Goal: Transaction & Acquisition: Subscribe to service/newsletter

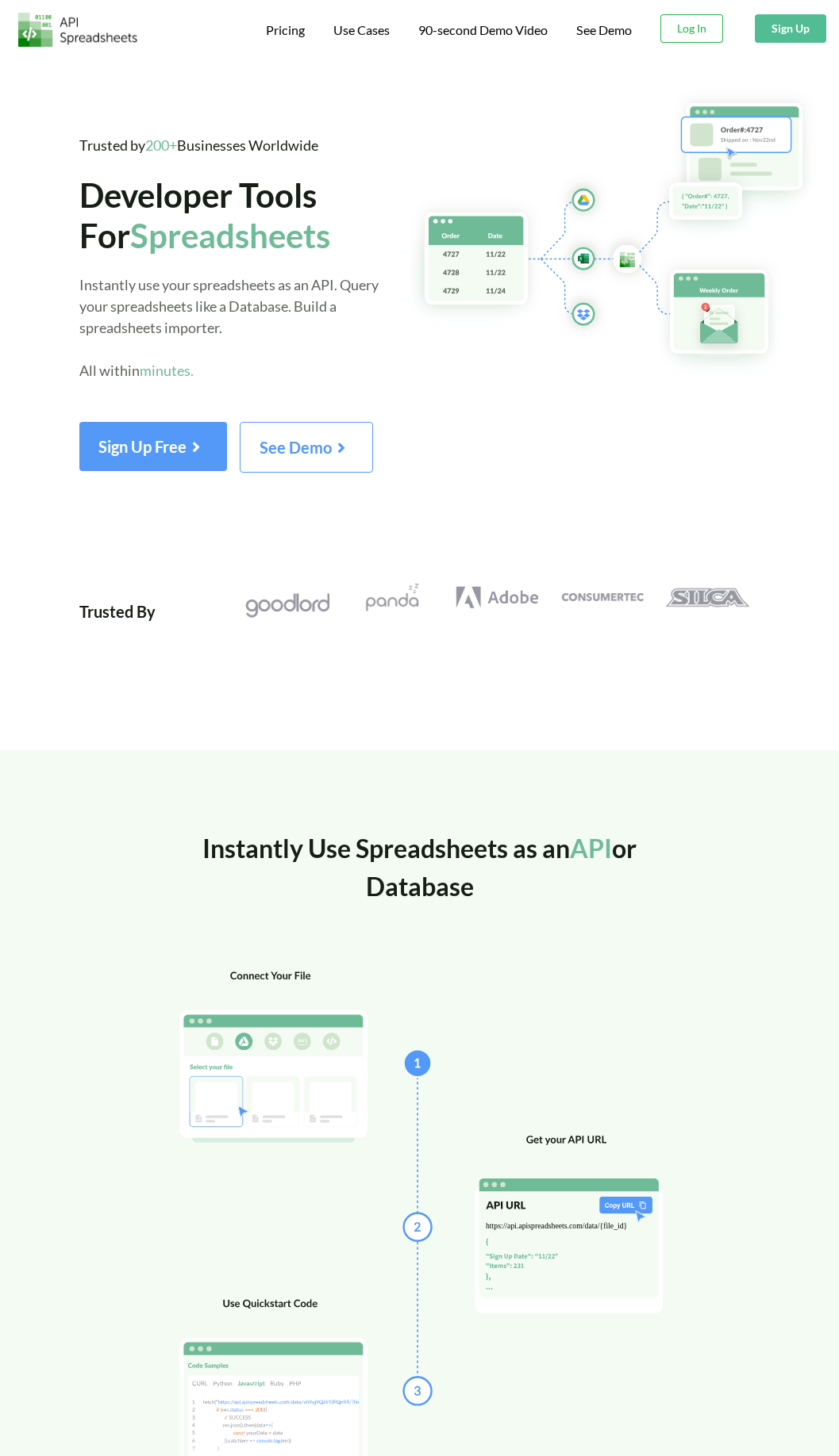
click at [775, 29] on button "Sign Up" at bounding box center [791, 29] width 71 height 29
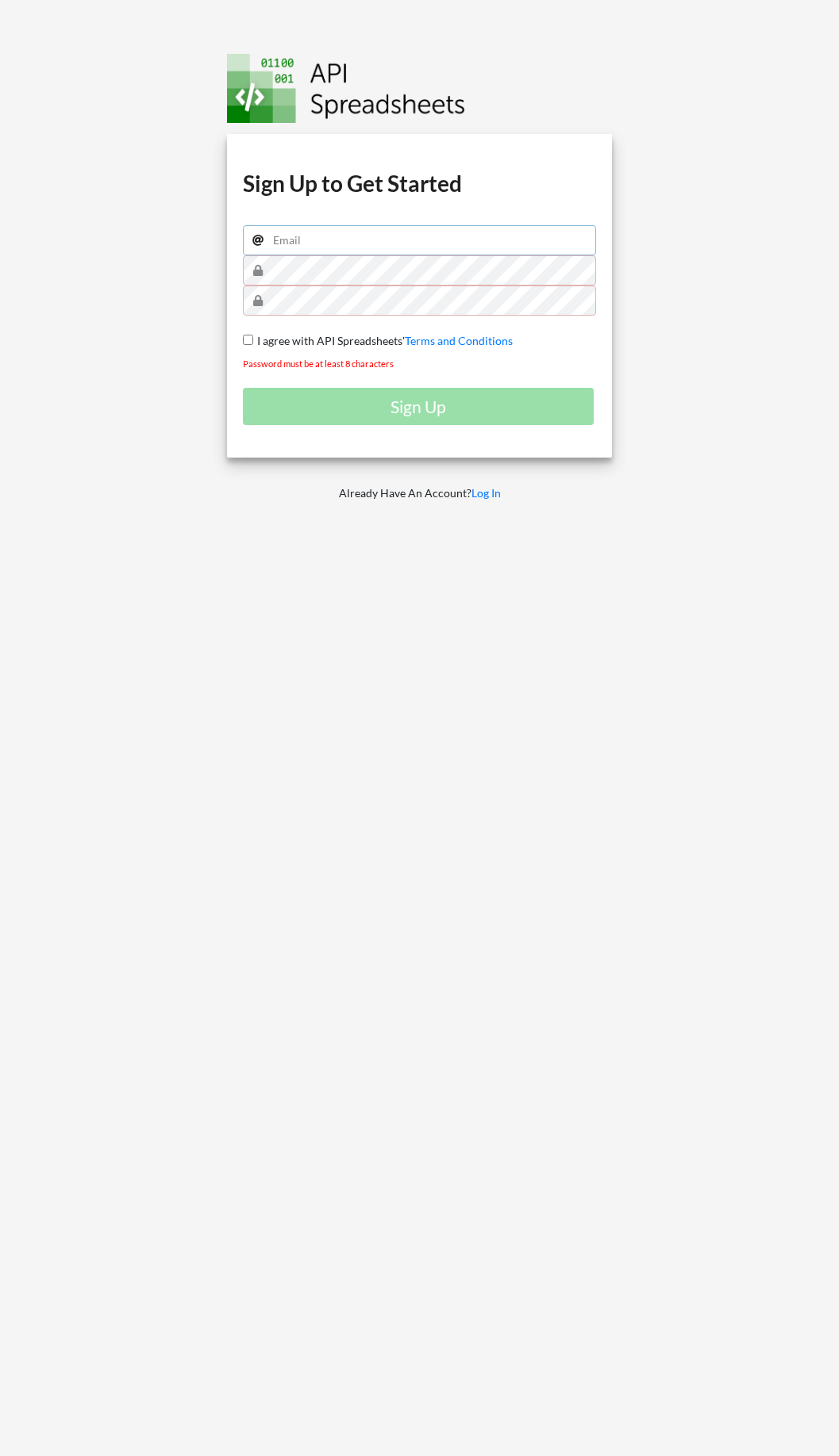
click at [390, 246] on input "email" at bounding box center [420, 241] width 354 height 30
type input "tlsfk48@gmail.com"
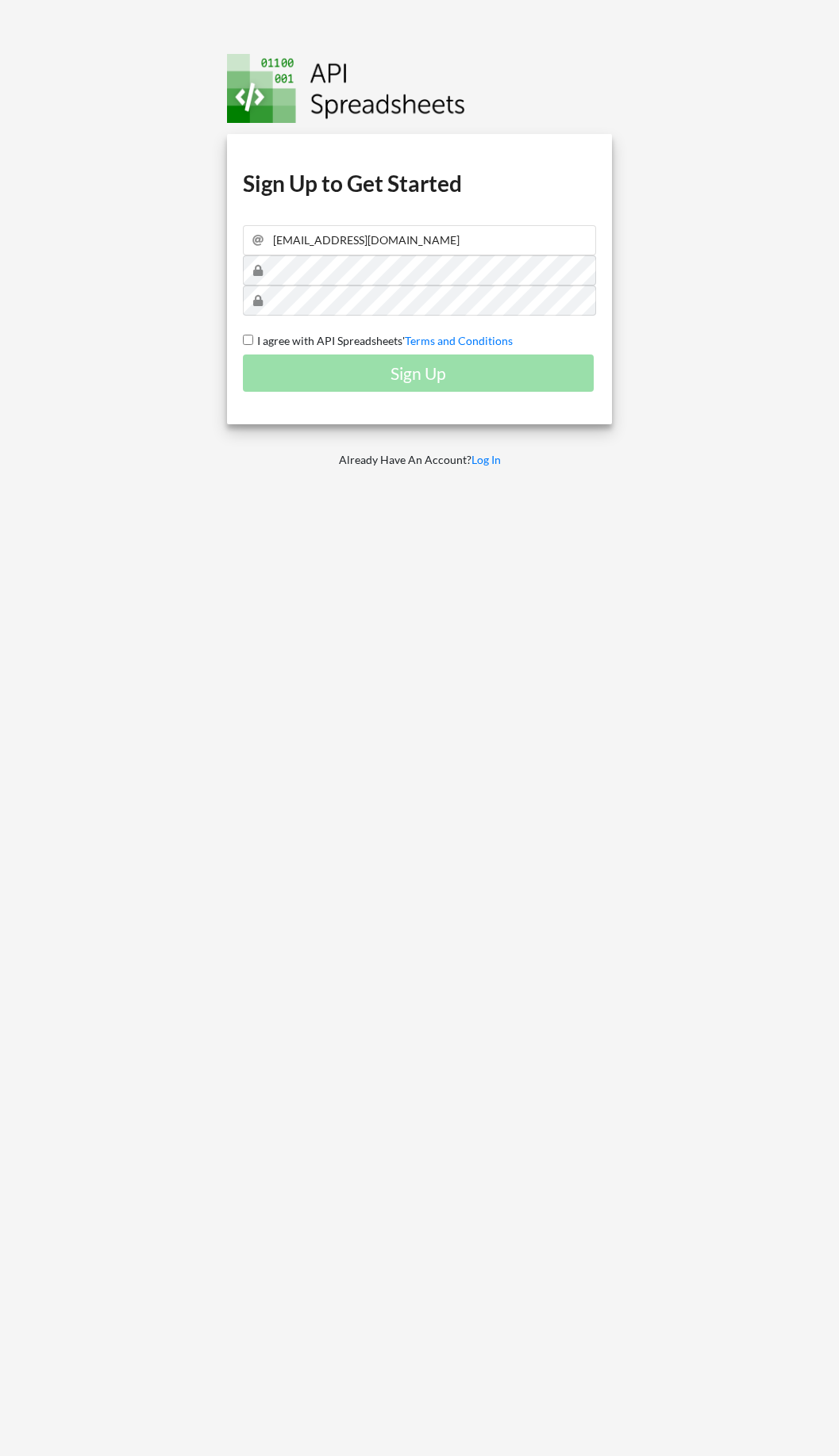
click at [251, 340] on input "I agree with API Spreadsheets' Terms and Conditions" at bounding box center [248, 340] width 10 height 10
checkbox input "true"
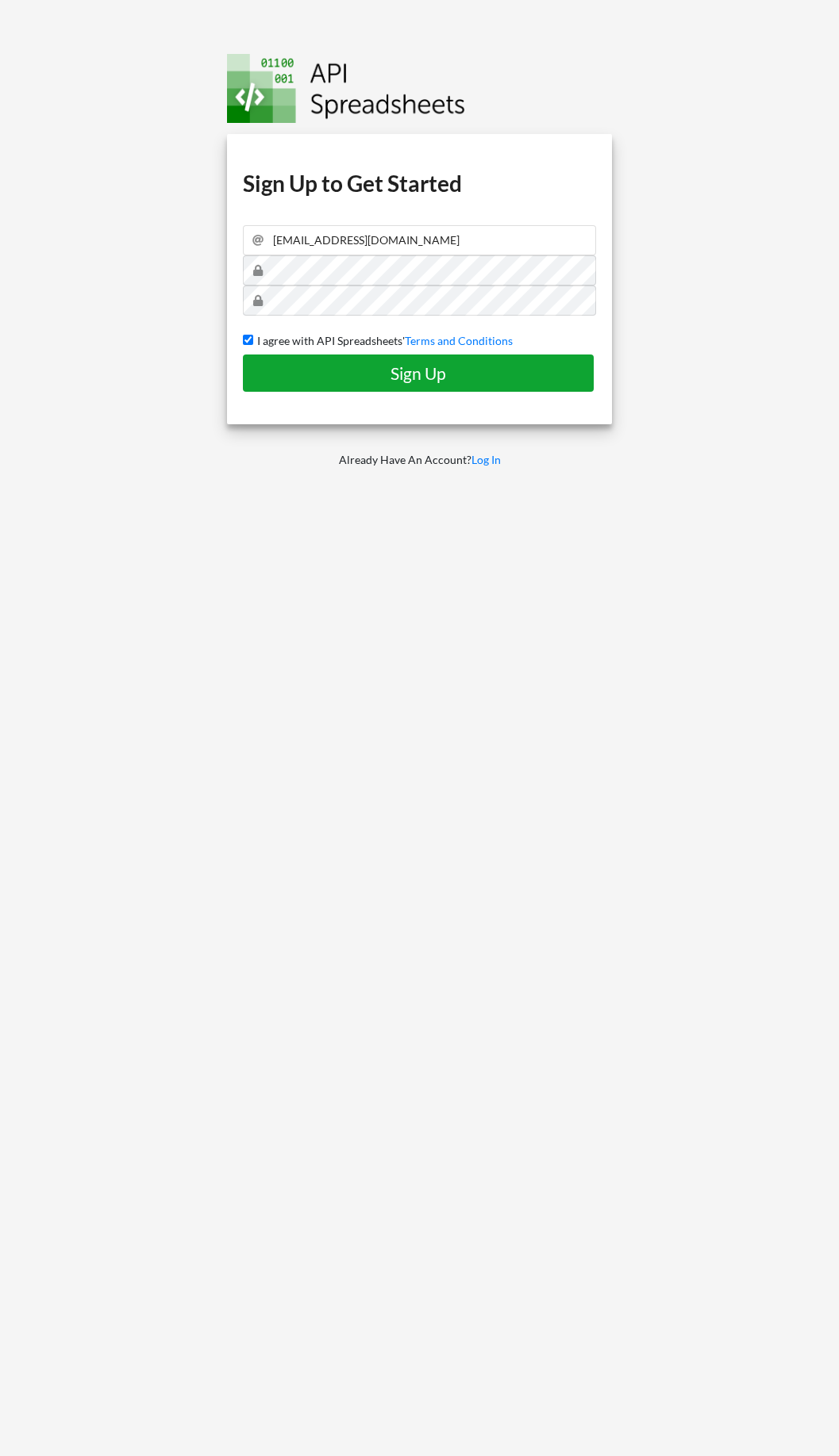
click at [337, 379] on h4 "Sign Up" at bounding box center [418, 373] width 318 height 19
checkbox input "false"
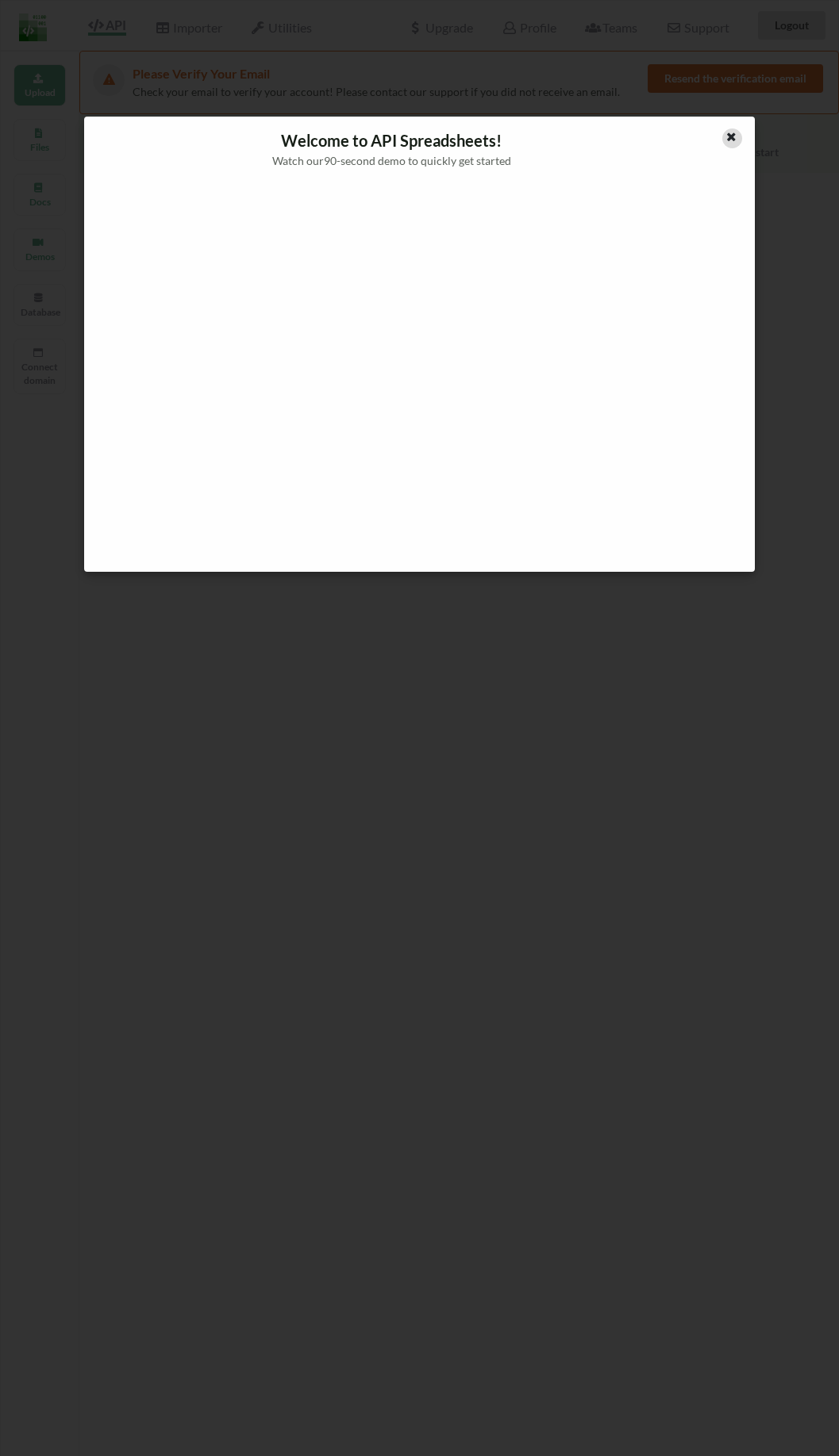
click at [732, 131] on icon at bounding box center [731, 135] width 14 height 11
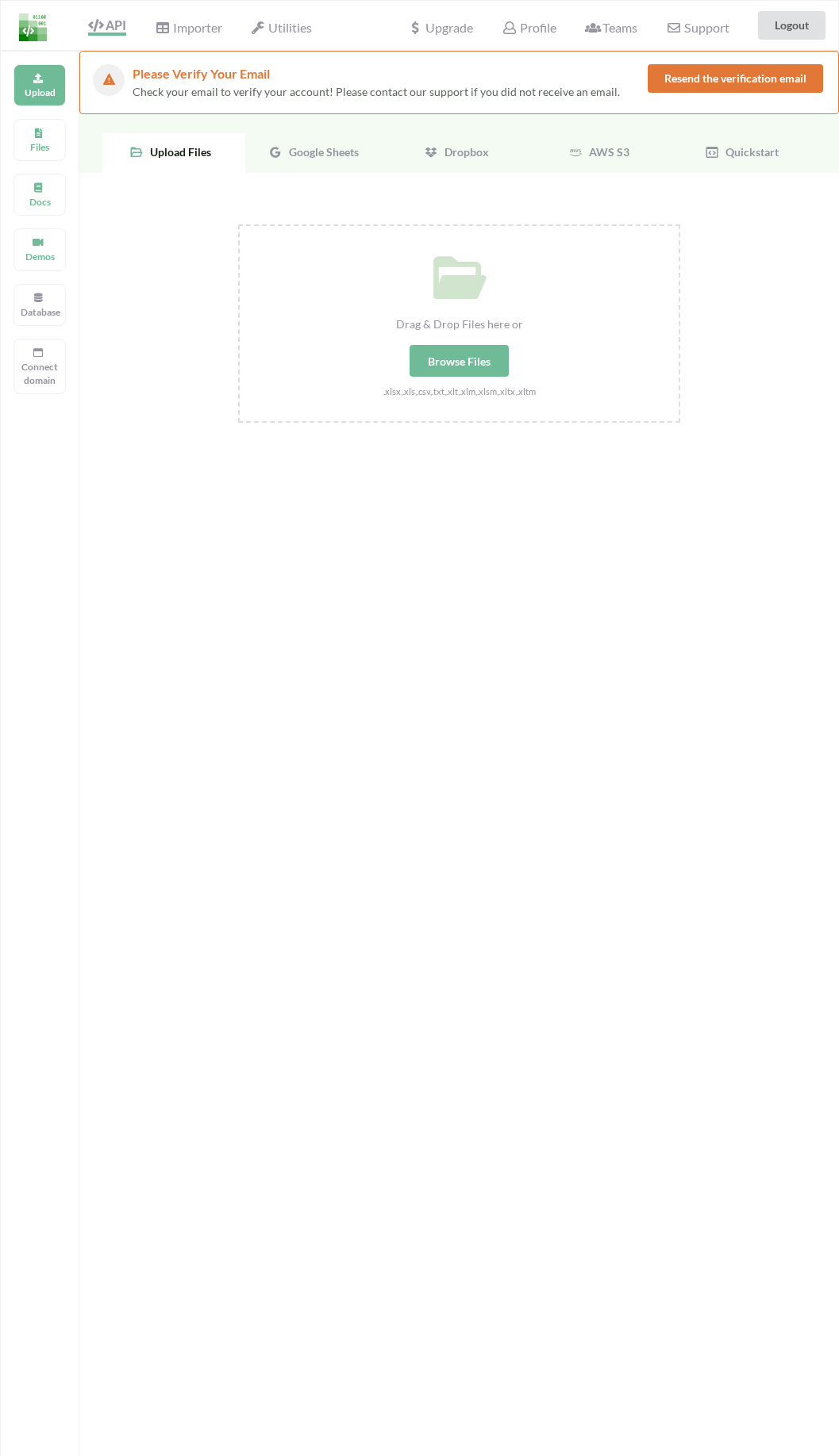
click at [329, 156] on span "Google Sheets" at bounding box center [320, 152] width 76 height 14
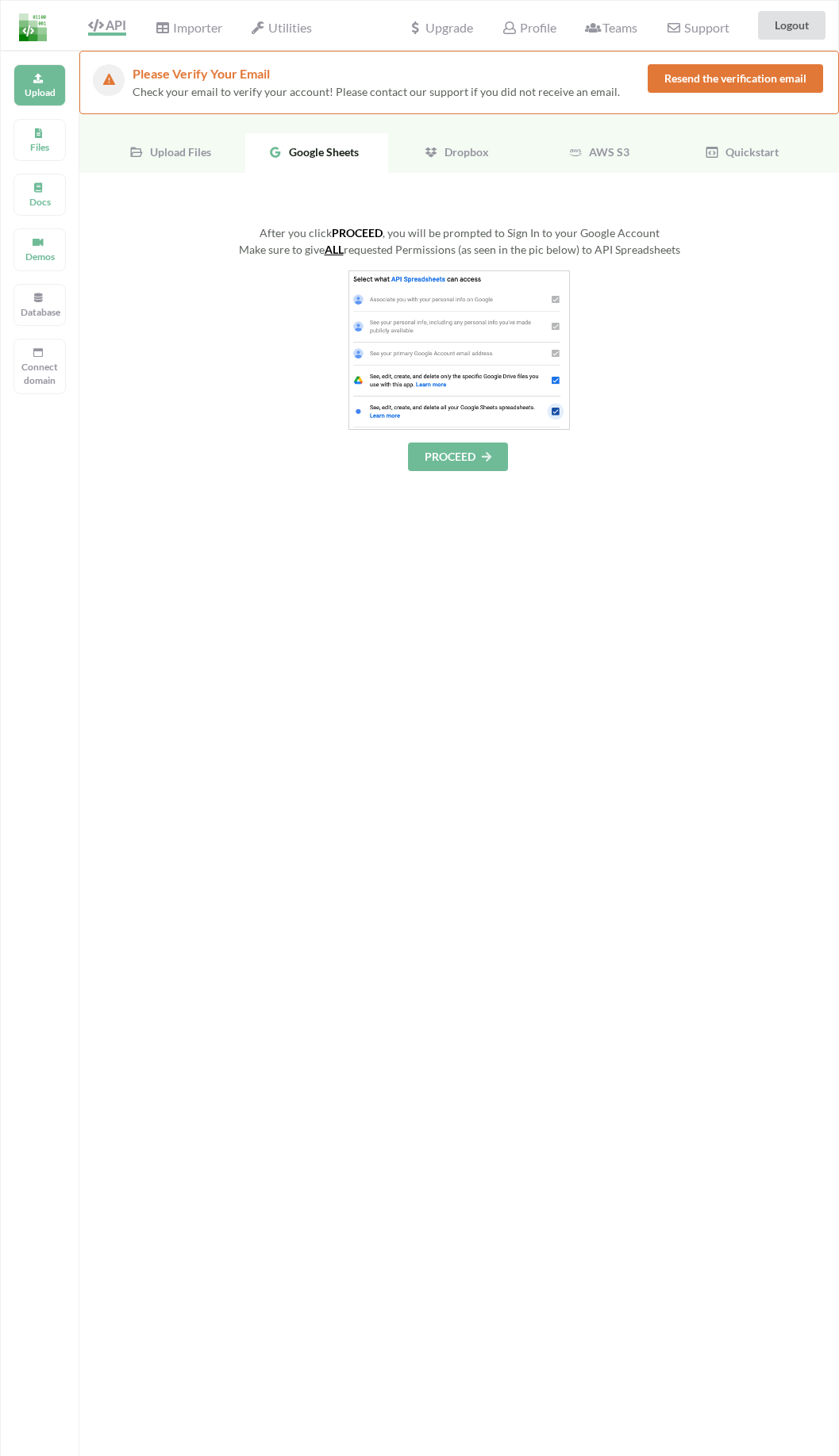
click at [468, 468] on button "PROCEED" at bounding box center [458, 457] width 100 height 29
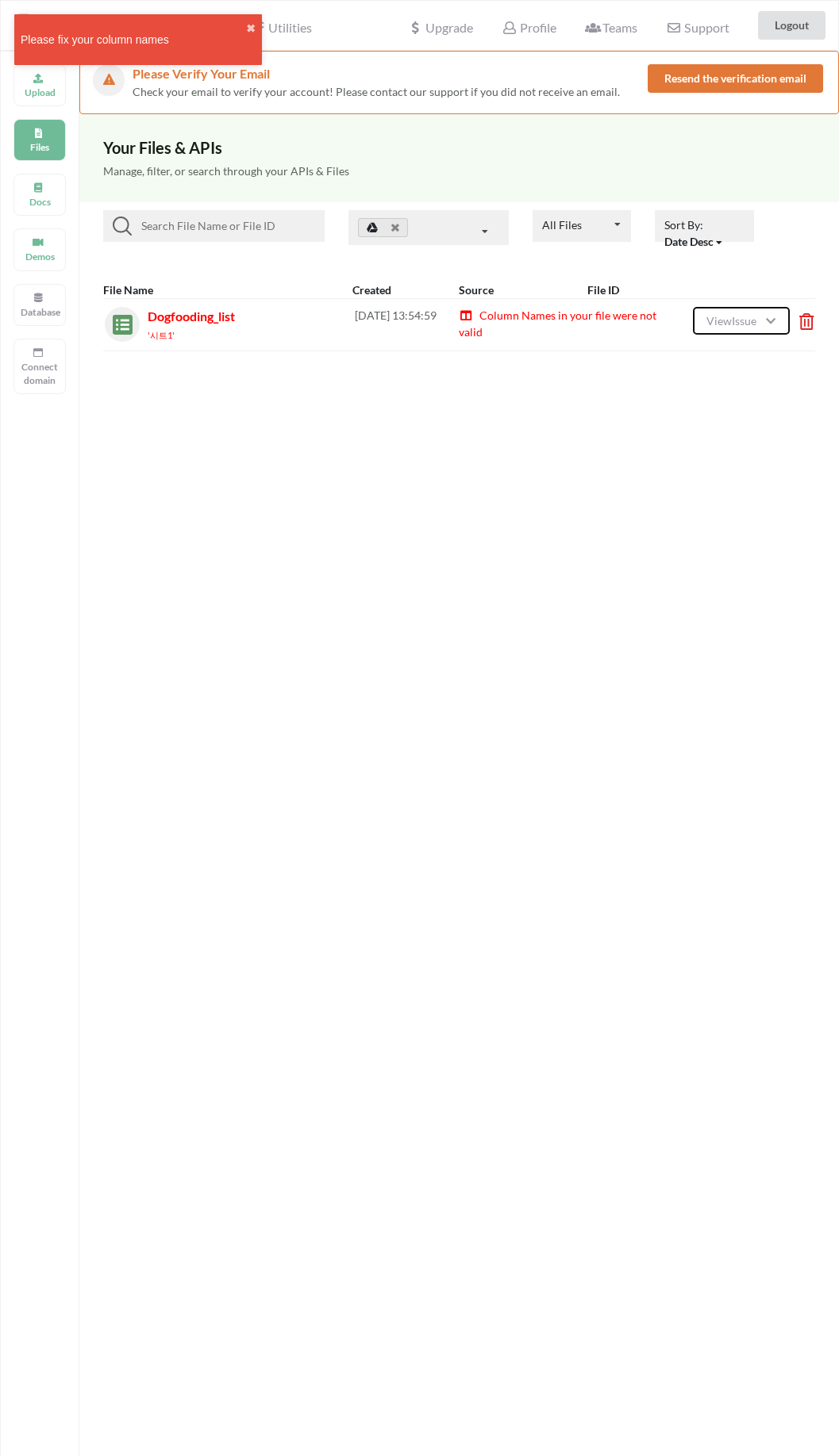
click at [720, 317] on span "View Issue" at bounding box center [733, 321] width 55 height 14
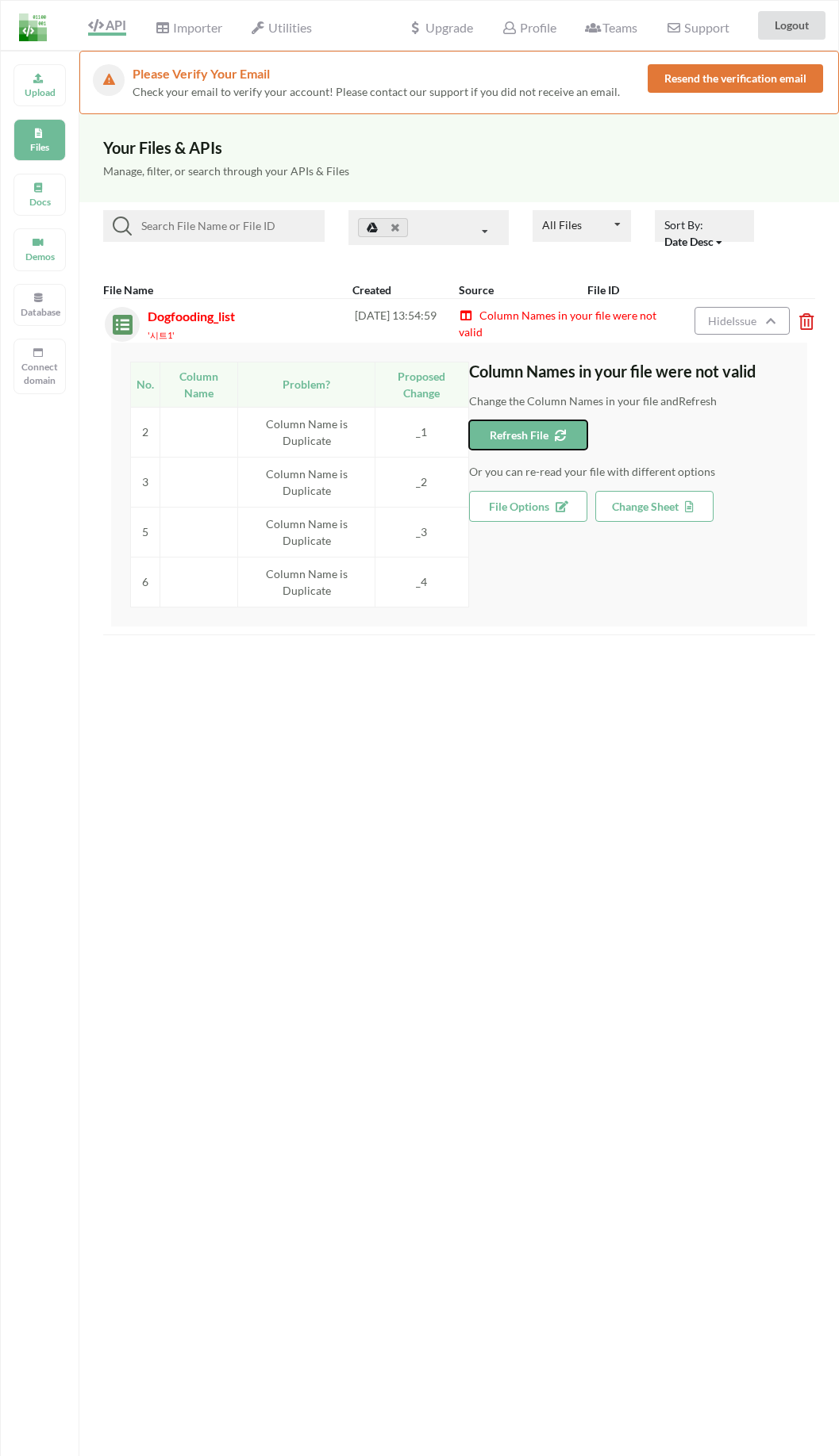
click at [562, 439] on icon at bounding box center [558, 433] width 14 height 11
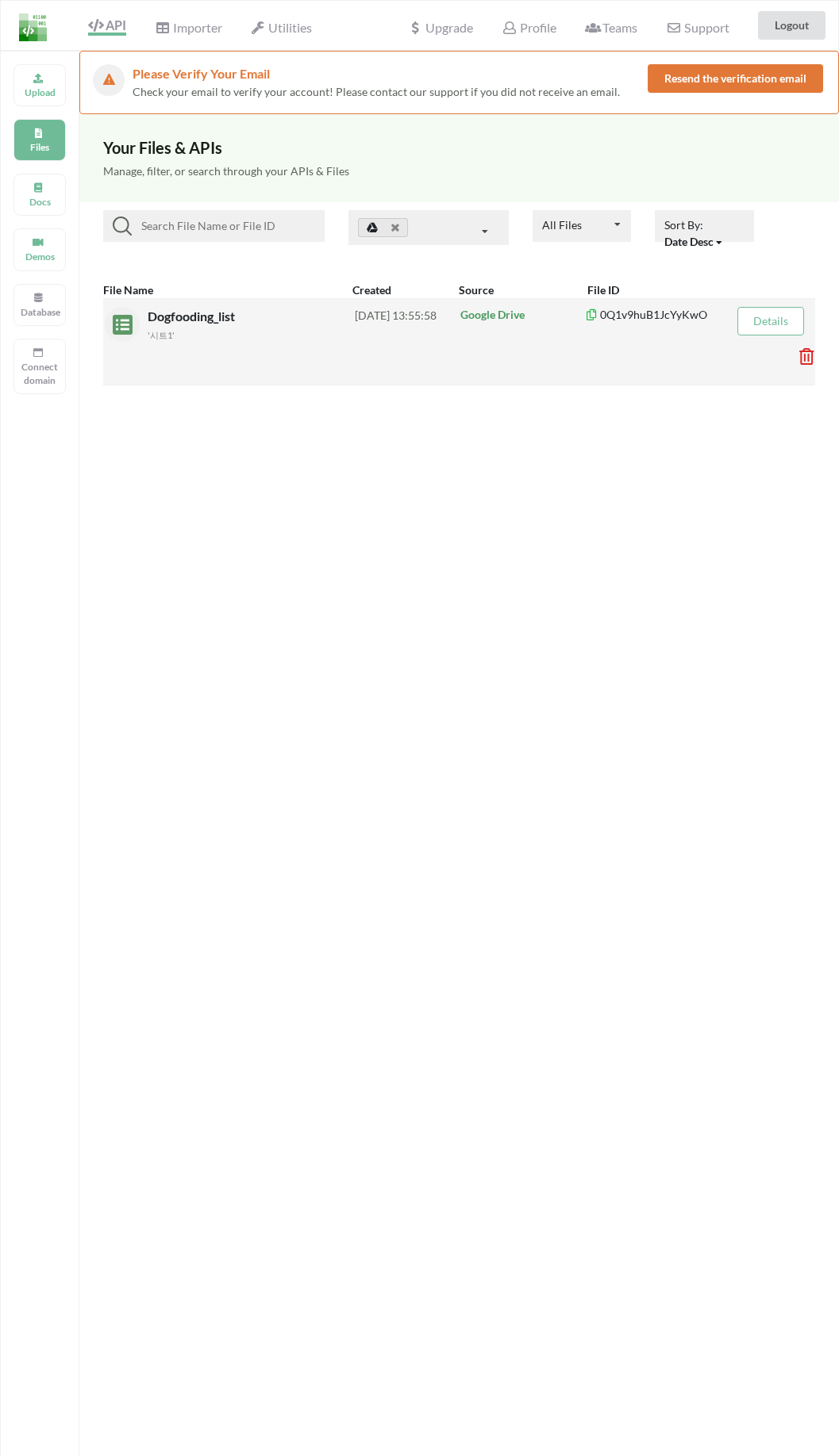
click at [725, 81] on button "Resend the verification email" at bounding box center [735, 79] width 175 height 29
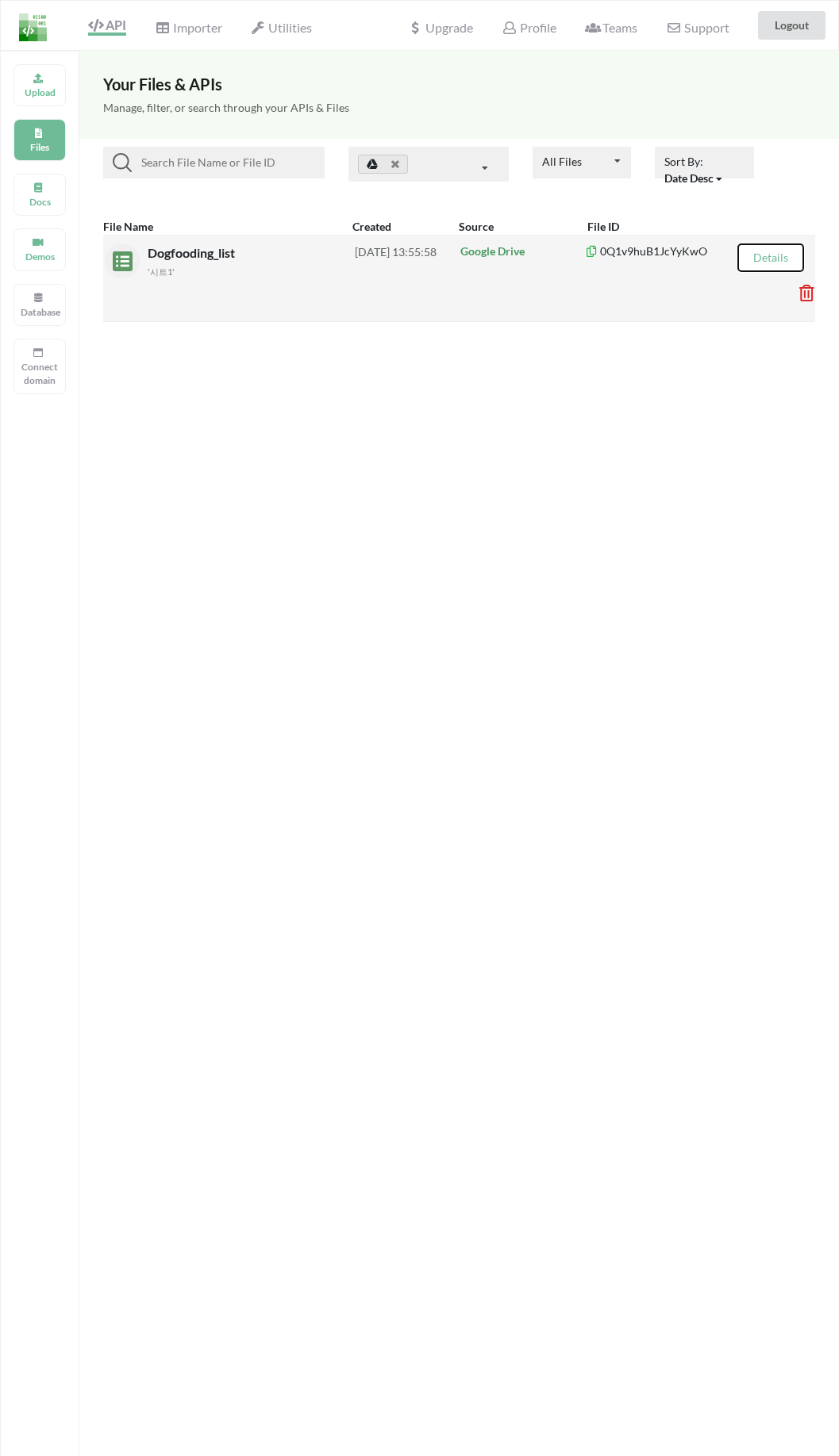
click at [788, 264] on button "Details" at bounding box center [770, 257] width 67 height 29
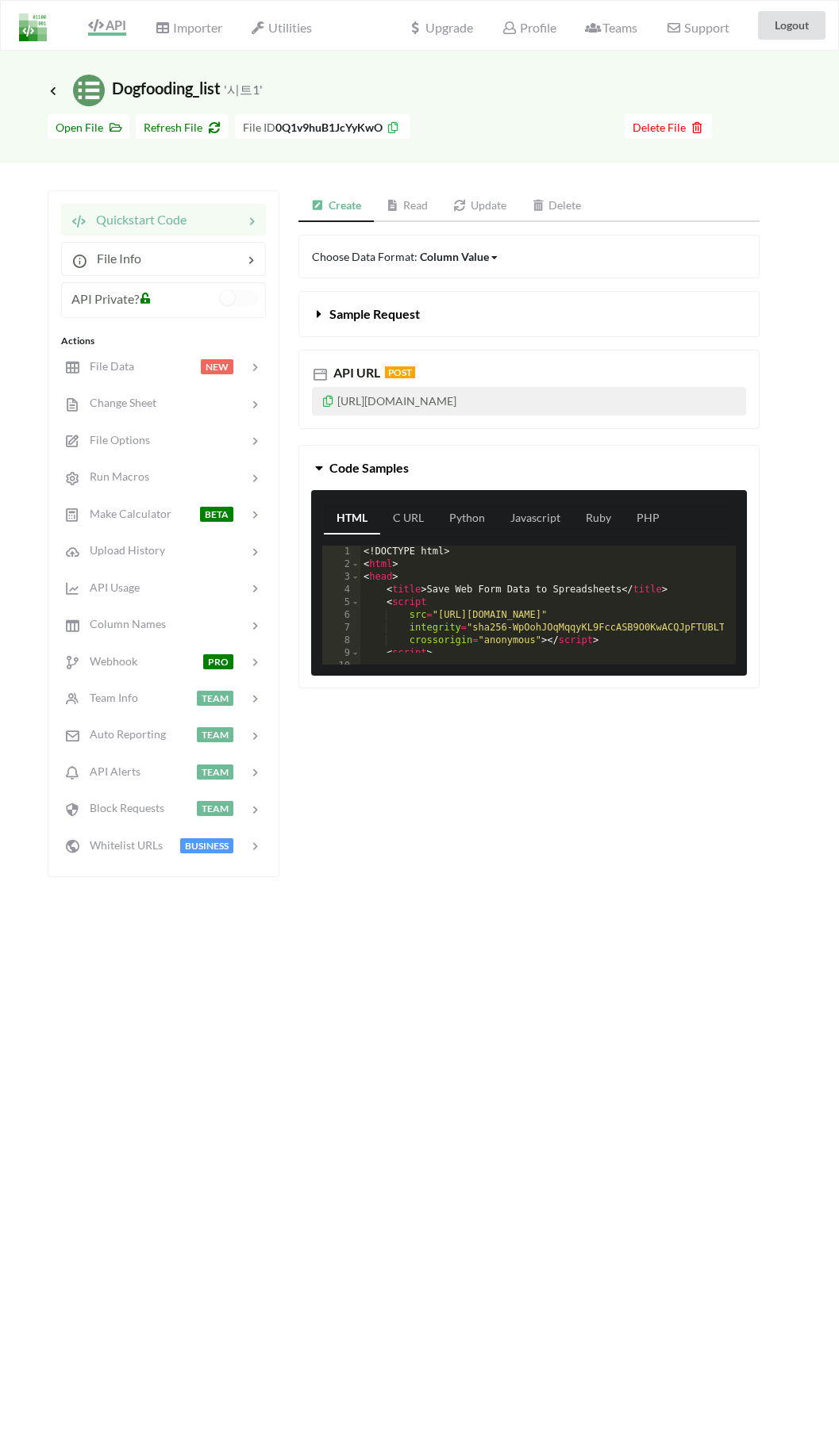
click at [333, 399] on icon at bounding box center [328, 398] width 14 height 11
click at [169, 446] on div at bounding box center [199, 440] width 98 height 19
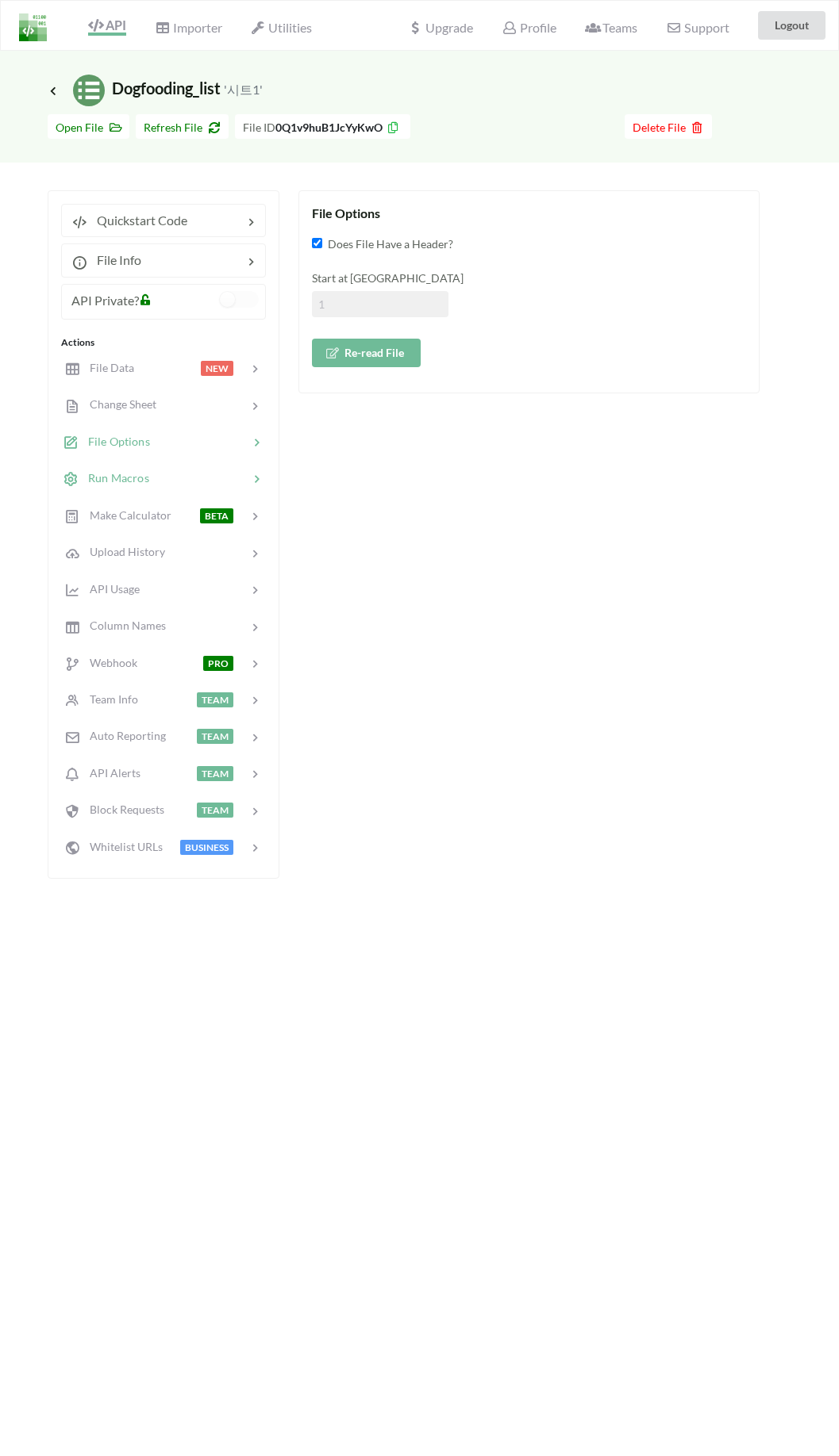
click at [195, 481] on div at bounding box center [198, 479] width 99 height 19
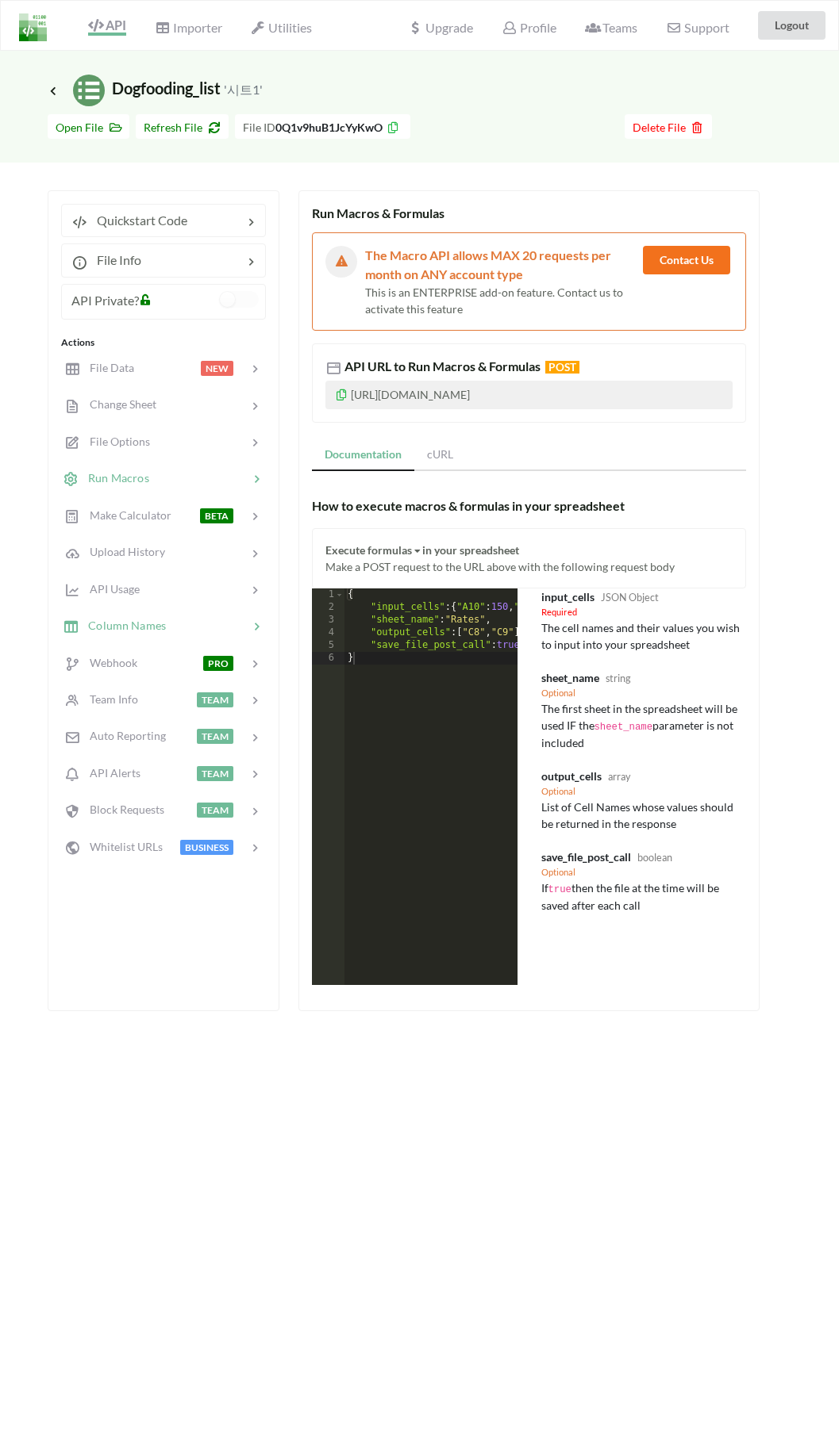
click at [170, 625] on div at bounding box center [207, 627] width 82 height 19
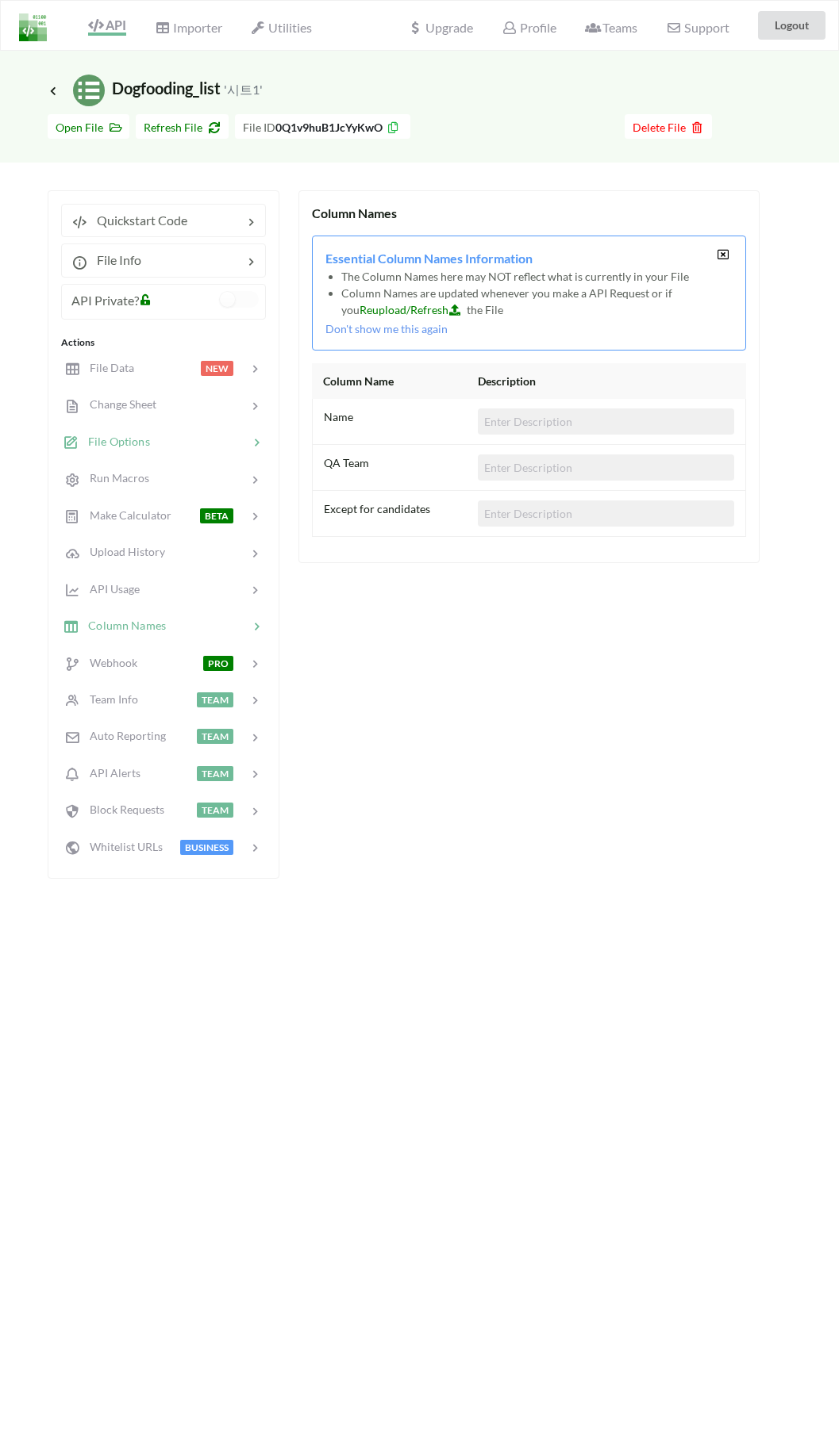
click at [184, 438] on div at bounding box center [199, 442] width 98 height 19
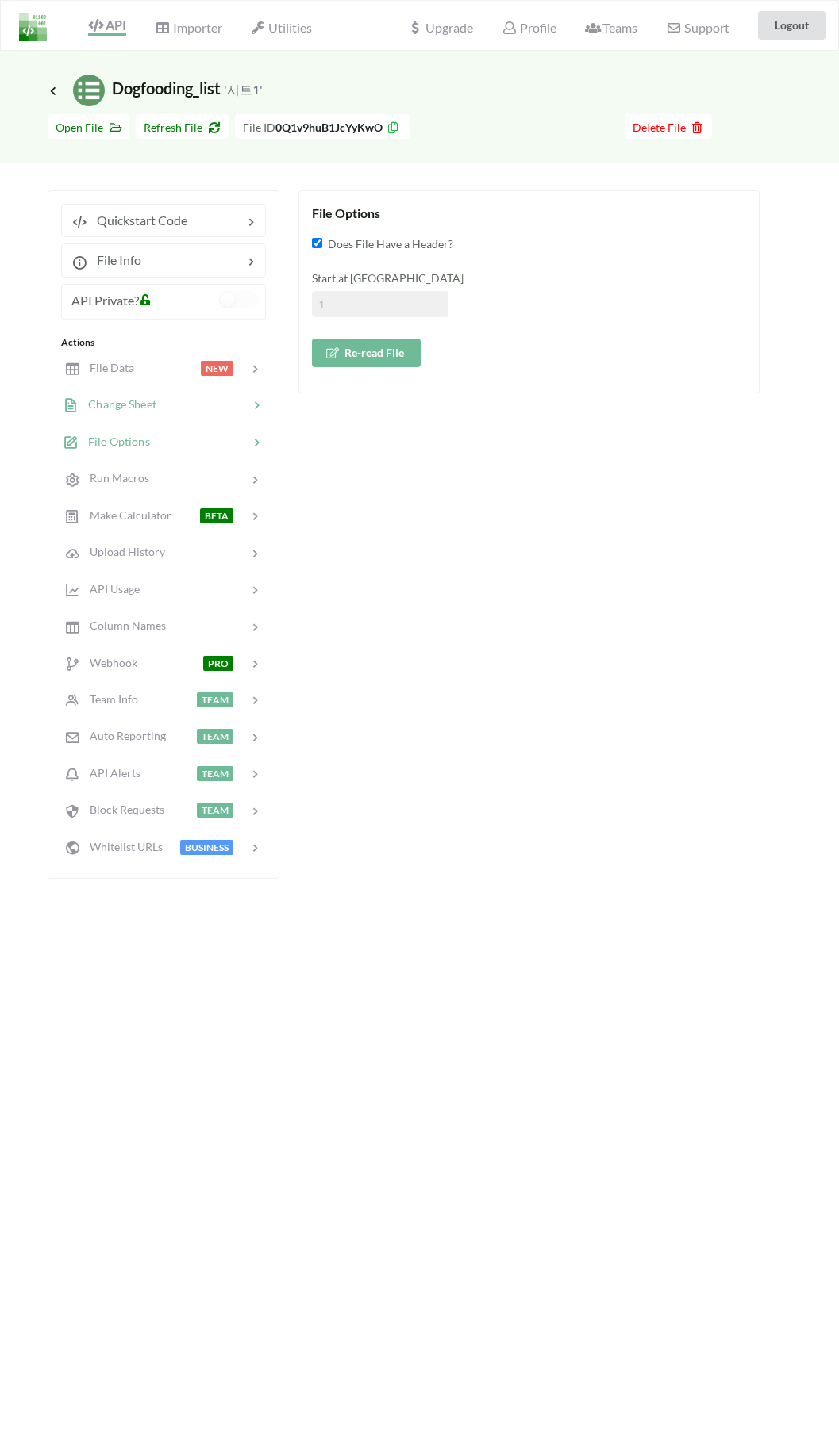
click at [181, 396] on div at bounding box center [202, 405] width 92 height 19
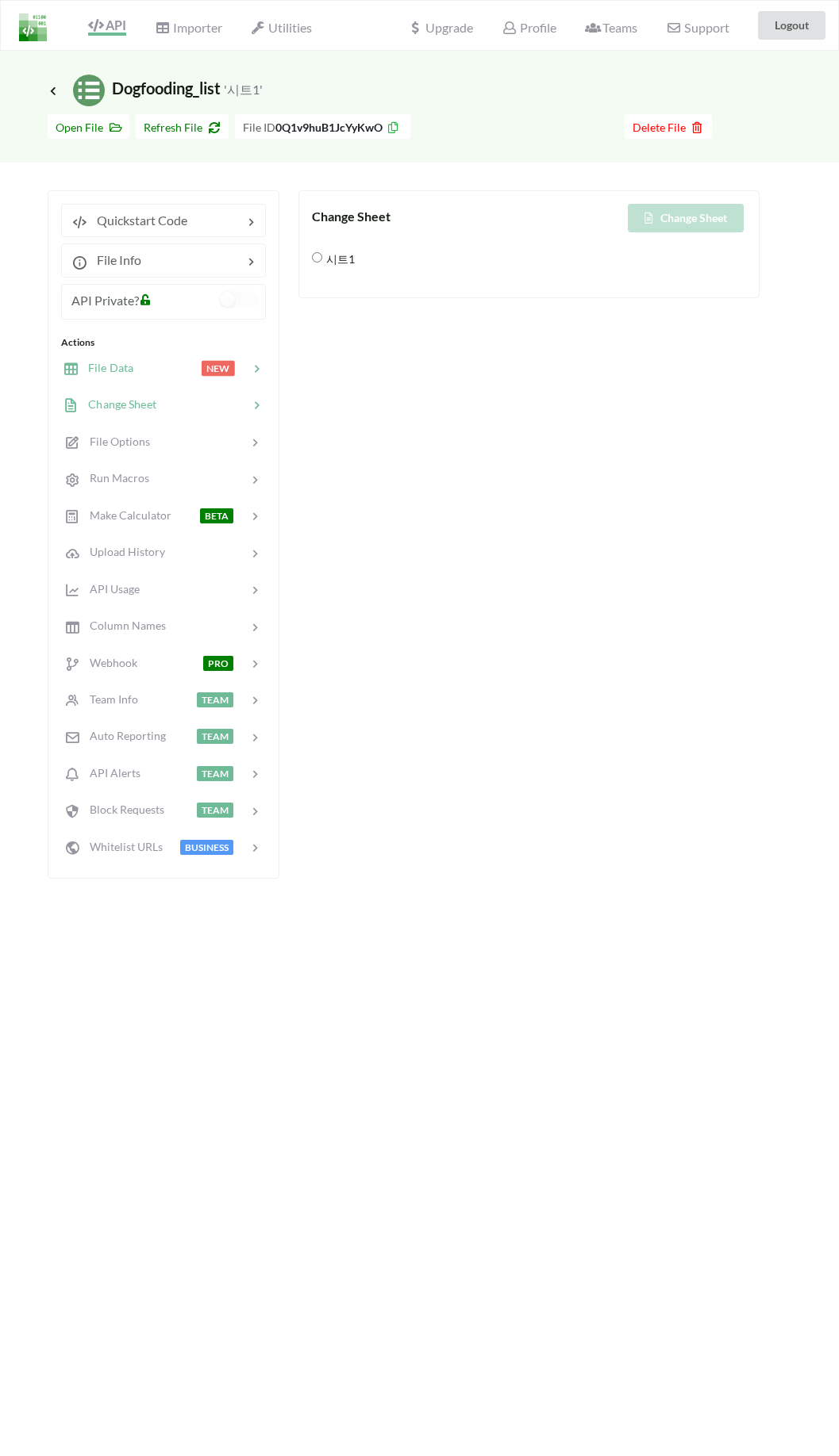
click at [151, 372] on div at bounding box center [167, 368] width 68 height 19
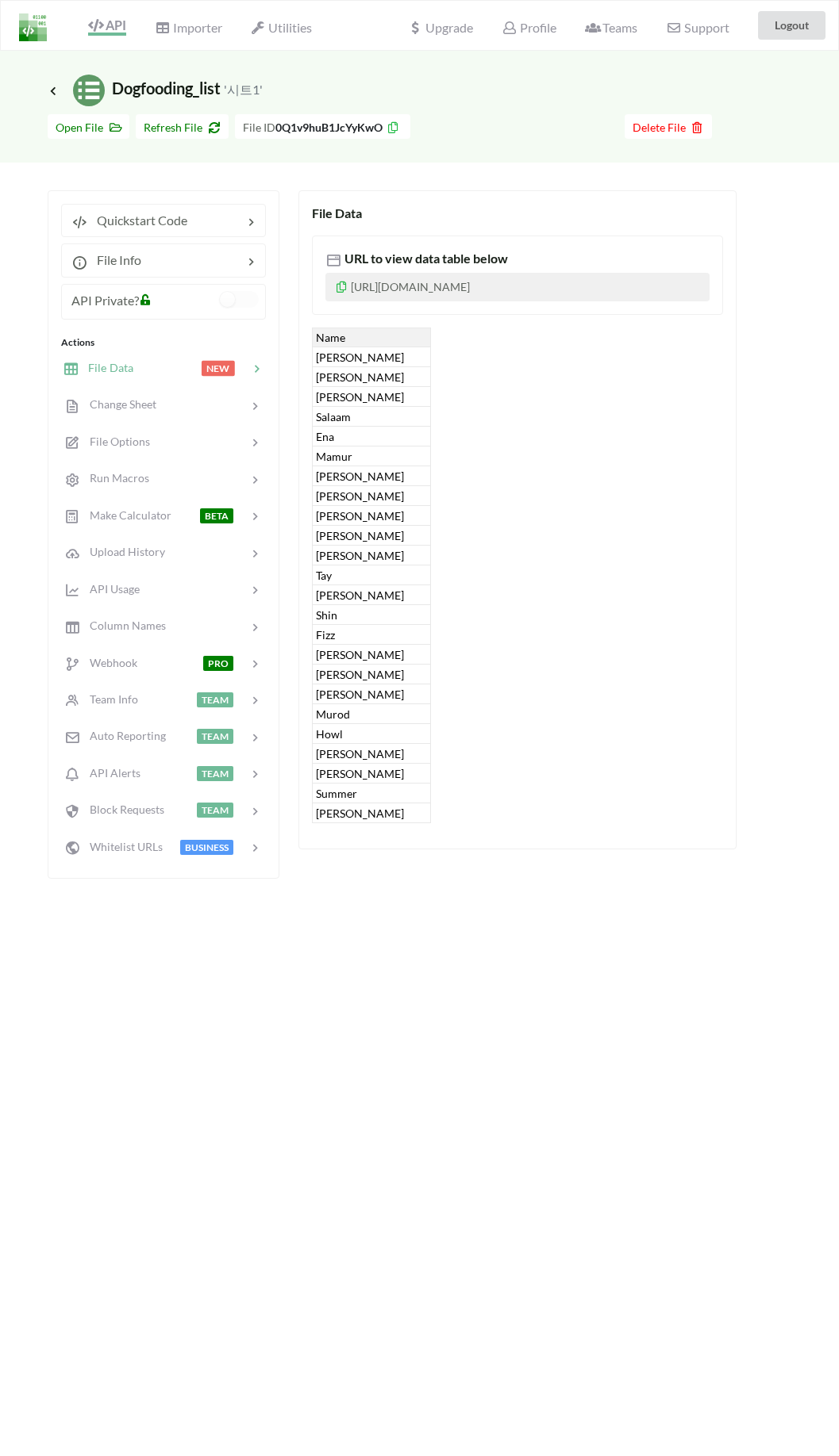
click at [368, 811] on div "Tony" at bounding box center [371, 813] width 119 height 19
drag, startPoint x: 361, startPoint y: 363, endPoint x: 357, endPoint y: 748, distance: 385.0
click at [357, 748] on div "Name Elena Andrew Jason Salaam Ena Mamur Walter Ryan David Mori Carmen Tay Jay …" at bounding box center [371, 575] width 119 height 495
click at [214, 545] on div at bounding box center [207, 552] width 83 height 19
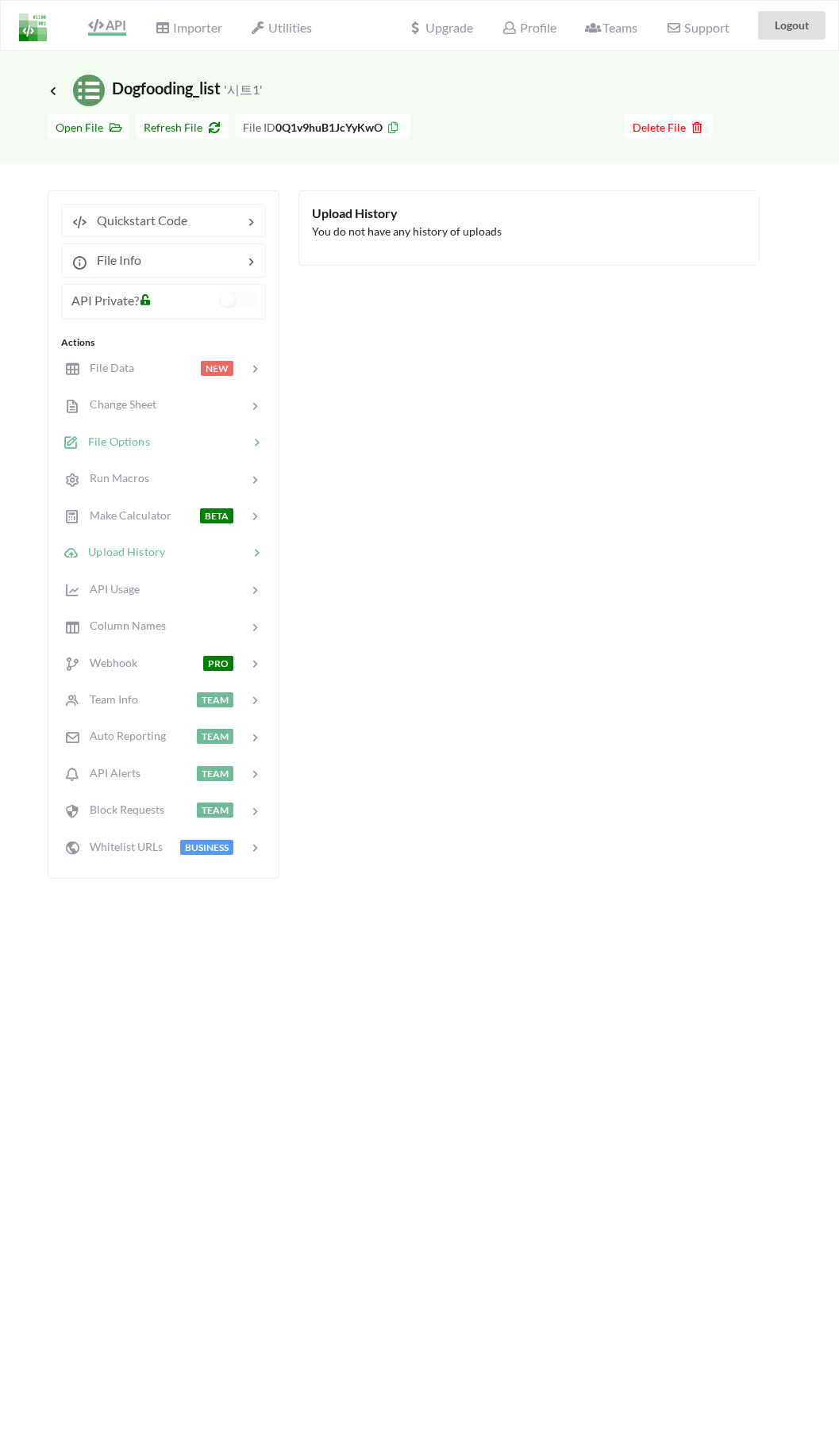
click at [181, 447] on div at bounding box center [199, 442] width 98 height 19
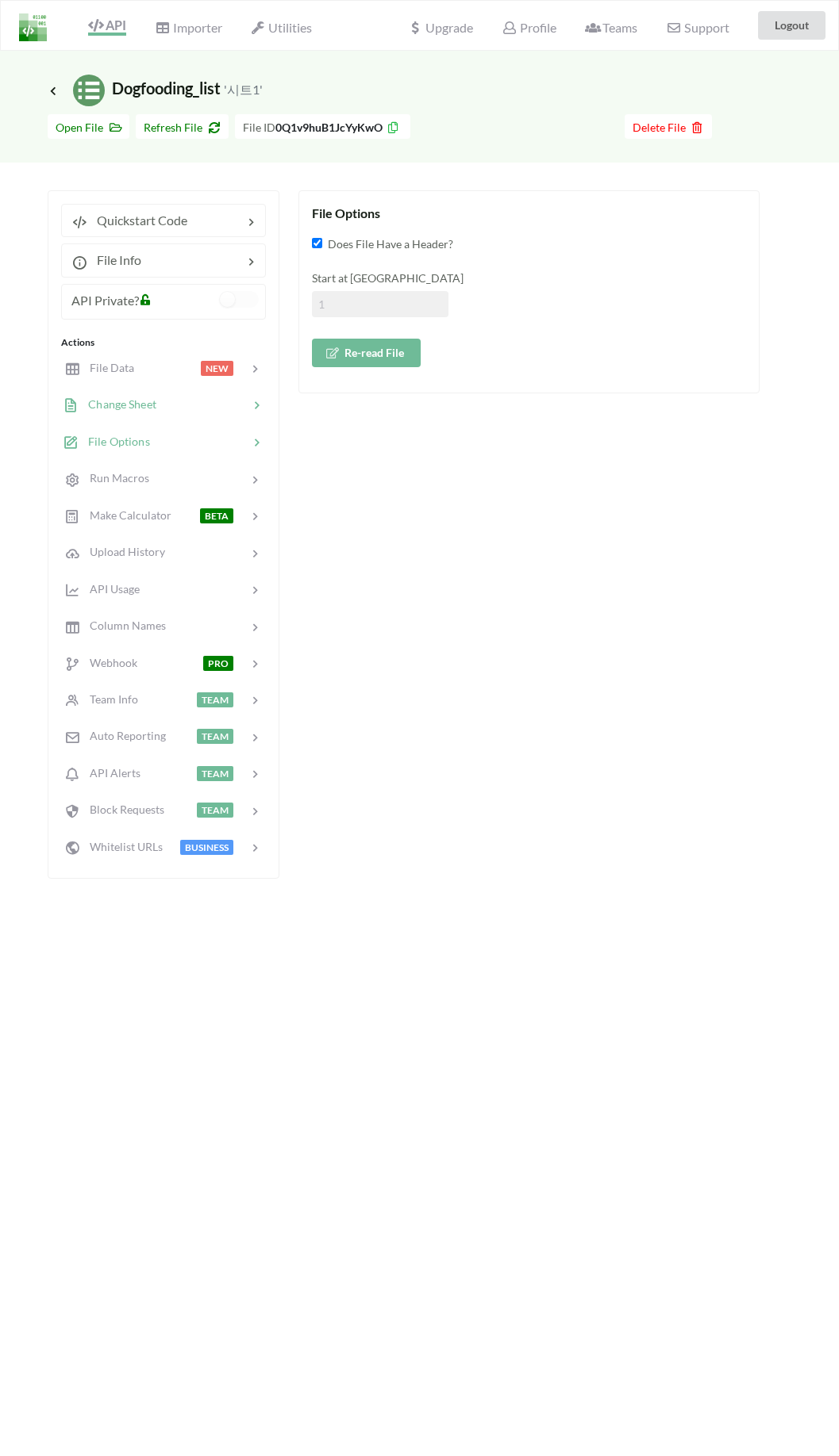
click at [169, 413] on div at bounding box center [202, 405] width 92 height 19
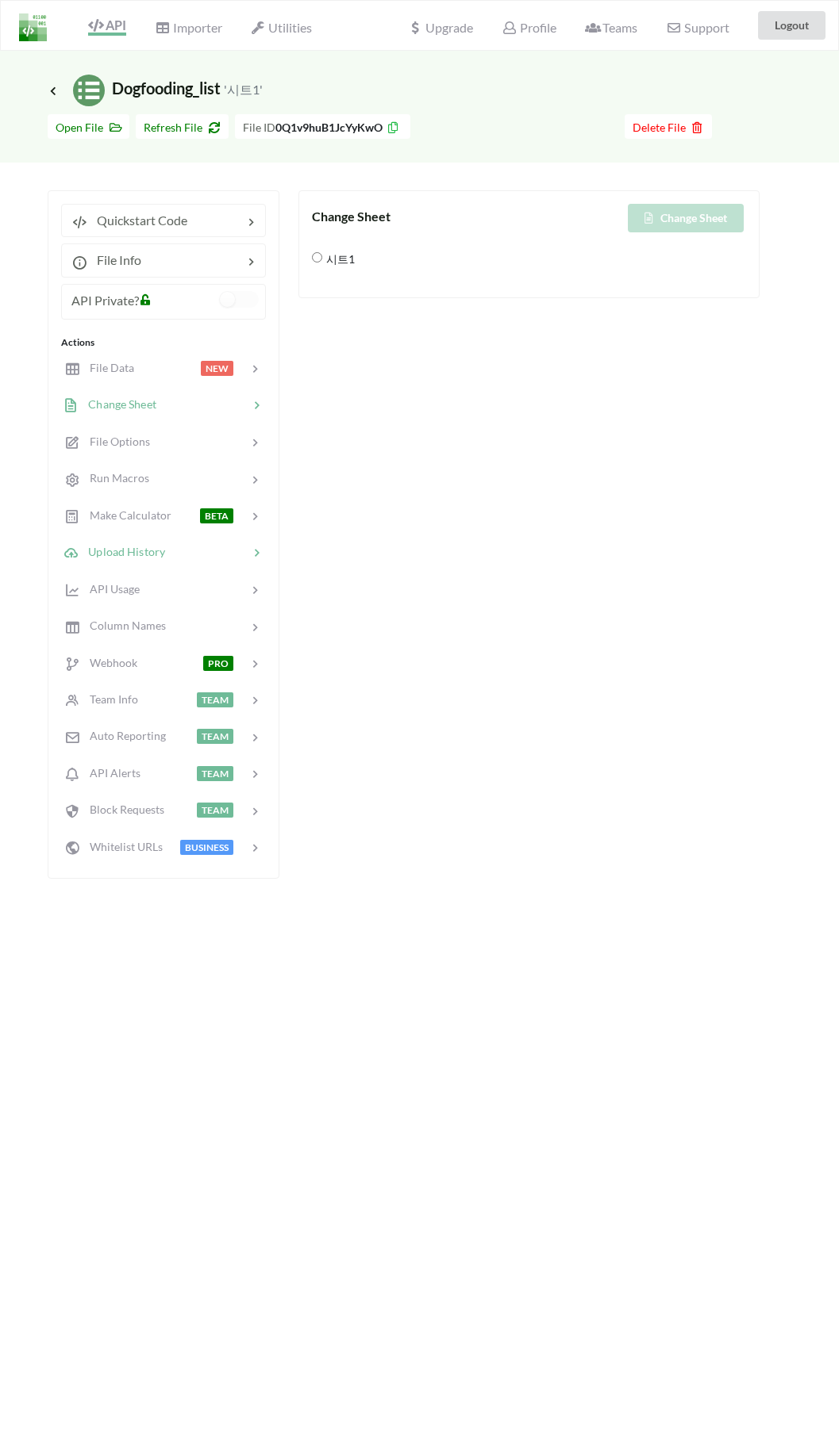
click at [140, 545] on span "Upload History" at bounding box center [122, 551] width 86 height 14
click at [138, 600] on div "API Usage" at bounding box center [163, 589] width 208 height 37
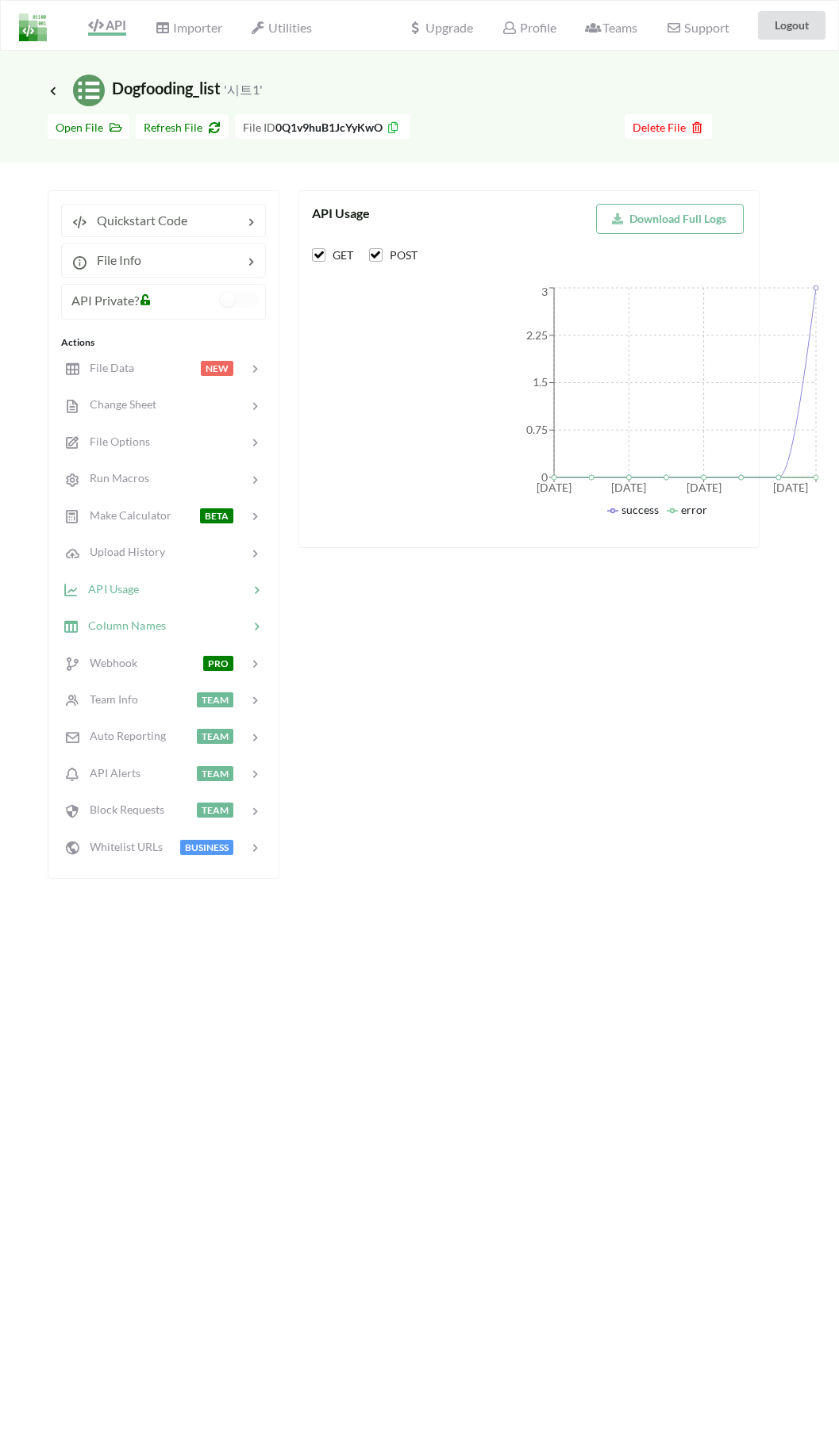
click at [139, 628] on span "Column Names" at bounding box center [122, 625] width 87 height 14
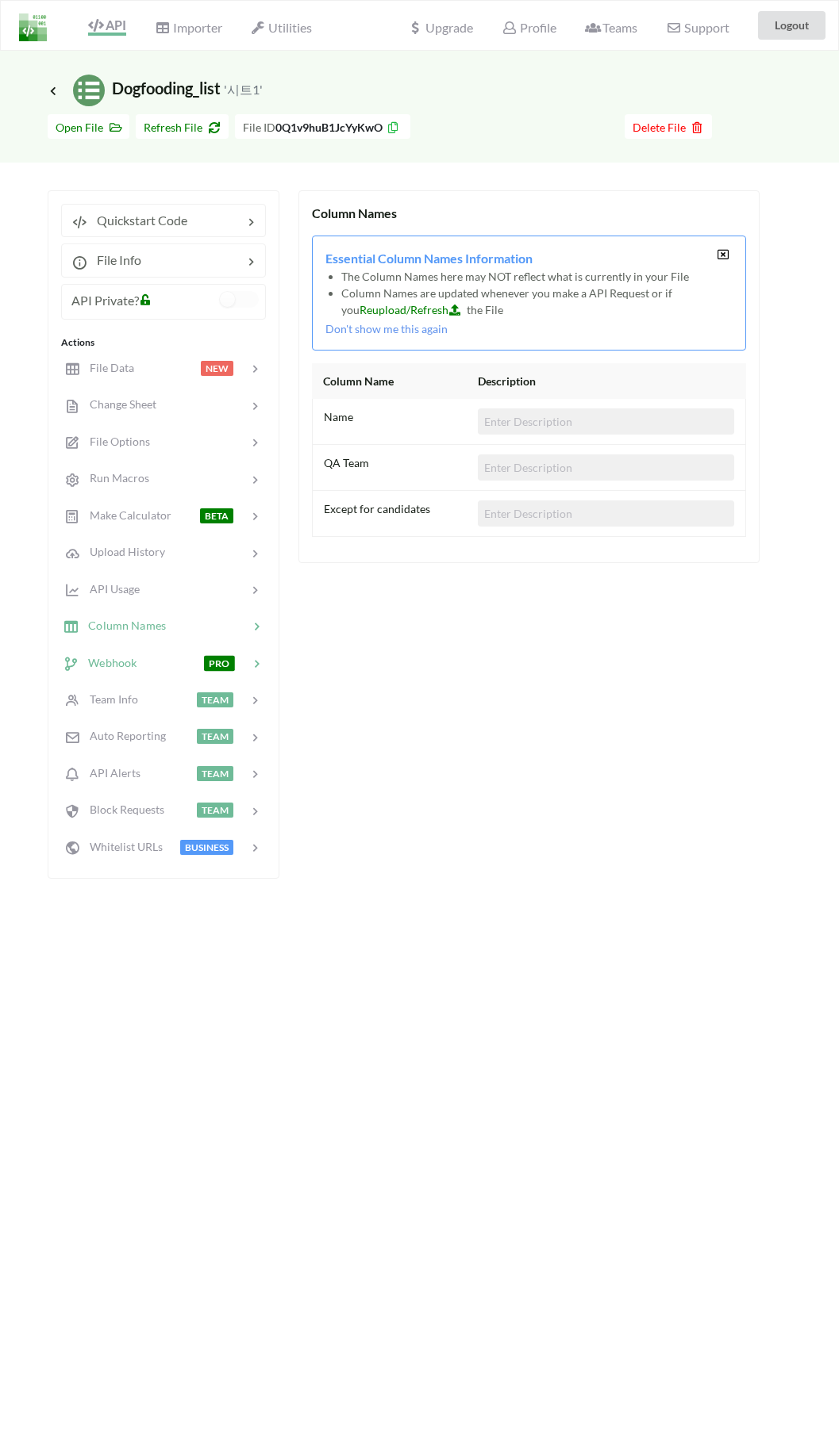
click at [142, 660] on div at bounding box center [169, 663] width 67 height 19
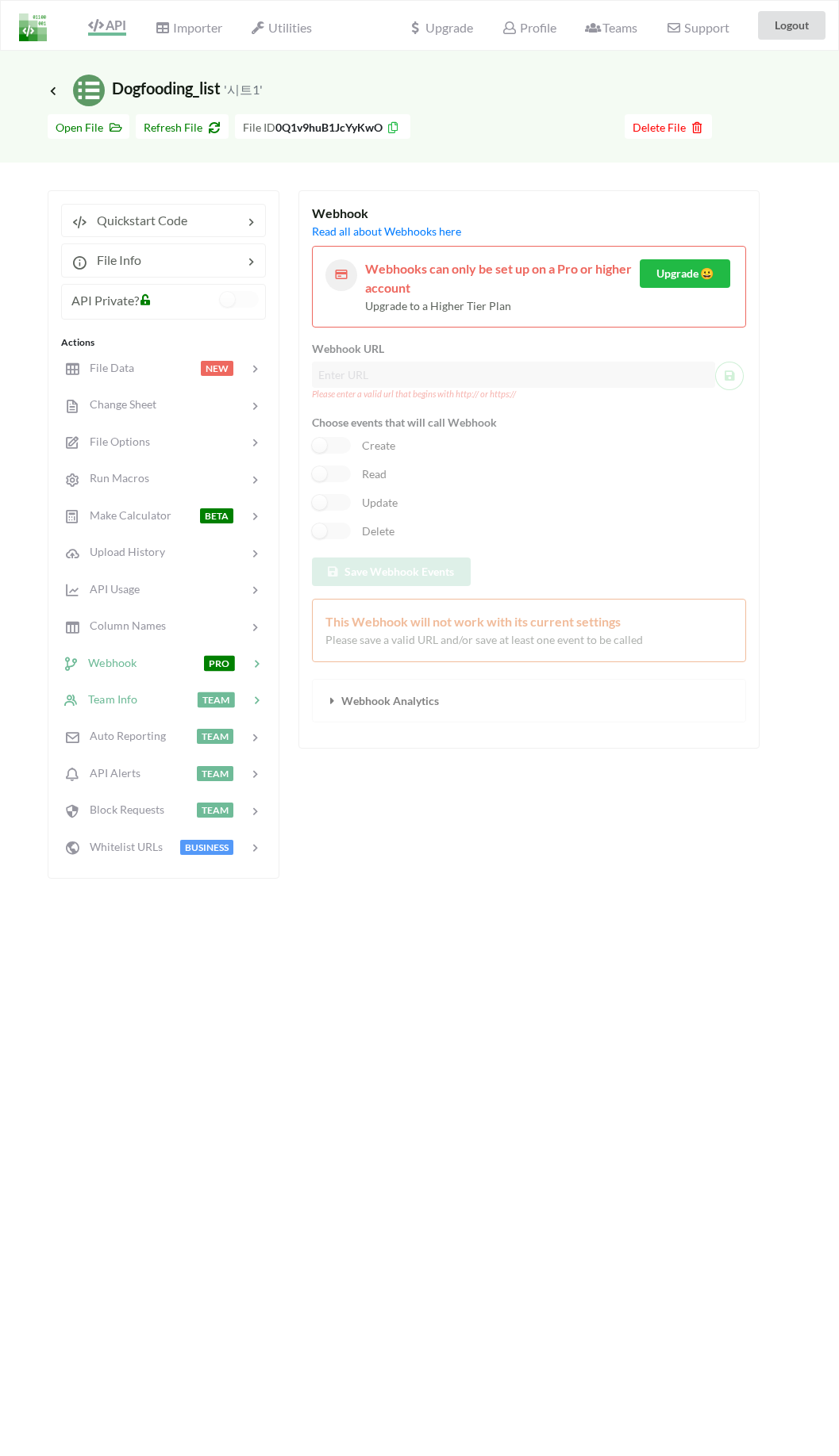
click at [135, 695] on span "Team Info" at bounding box center [108, 699] width 58 height 14
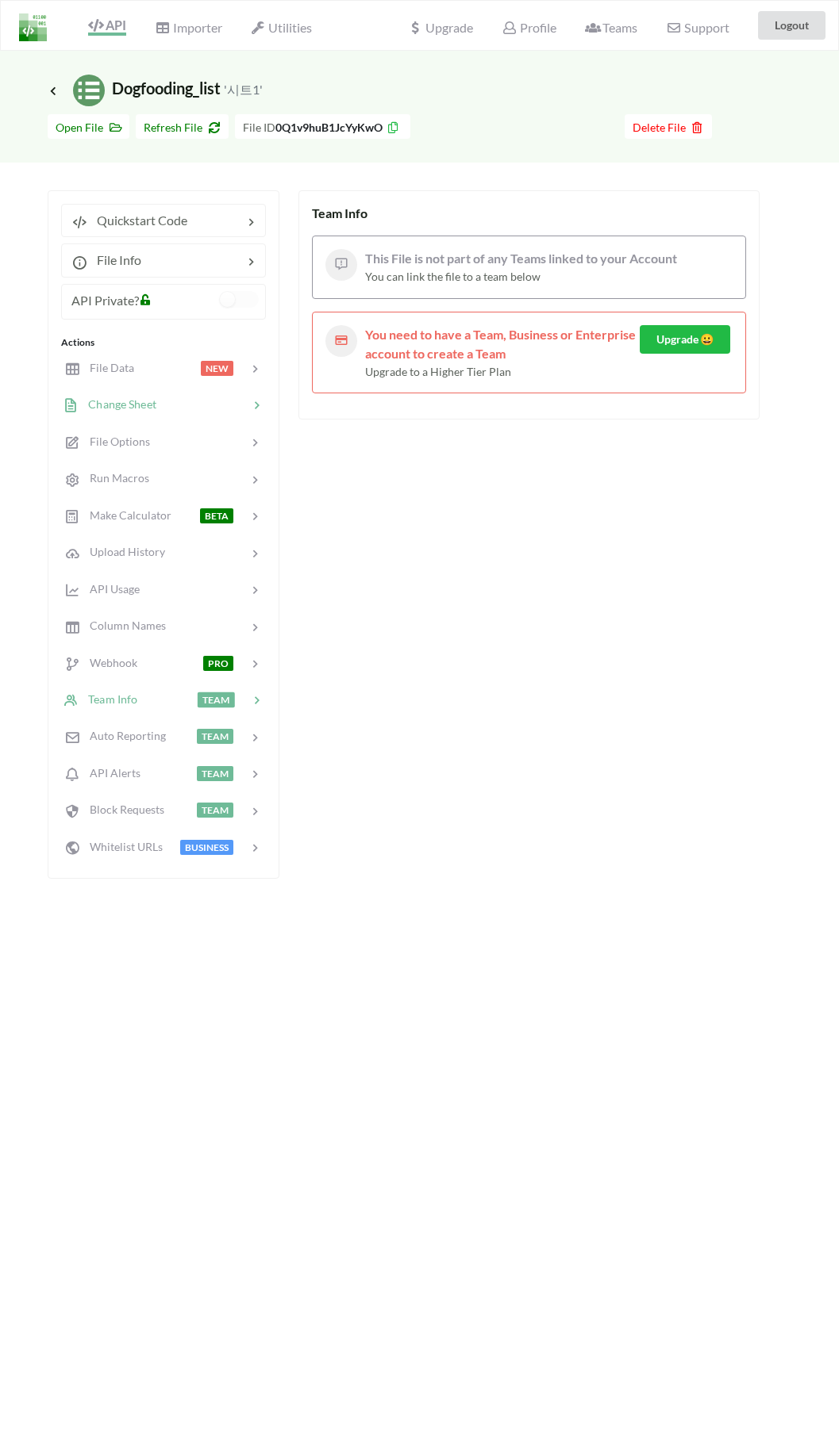
click at [153, 397] on span "Change Sheet" at bounding box center [118, 404] width 78 height 14
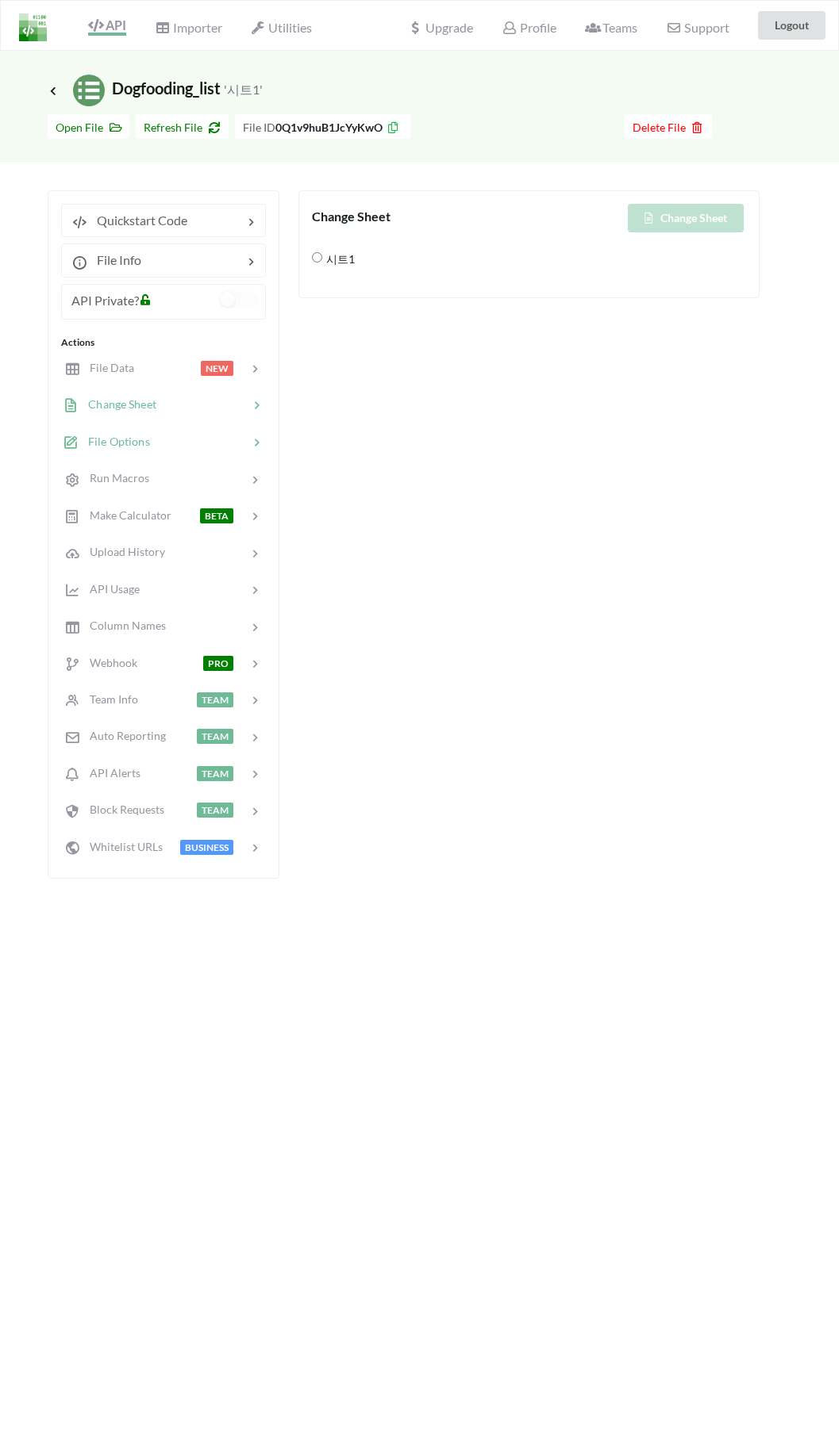
click at [174, 440] on div at bounding box center [199, 442] width 98 height 19
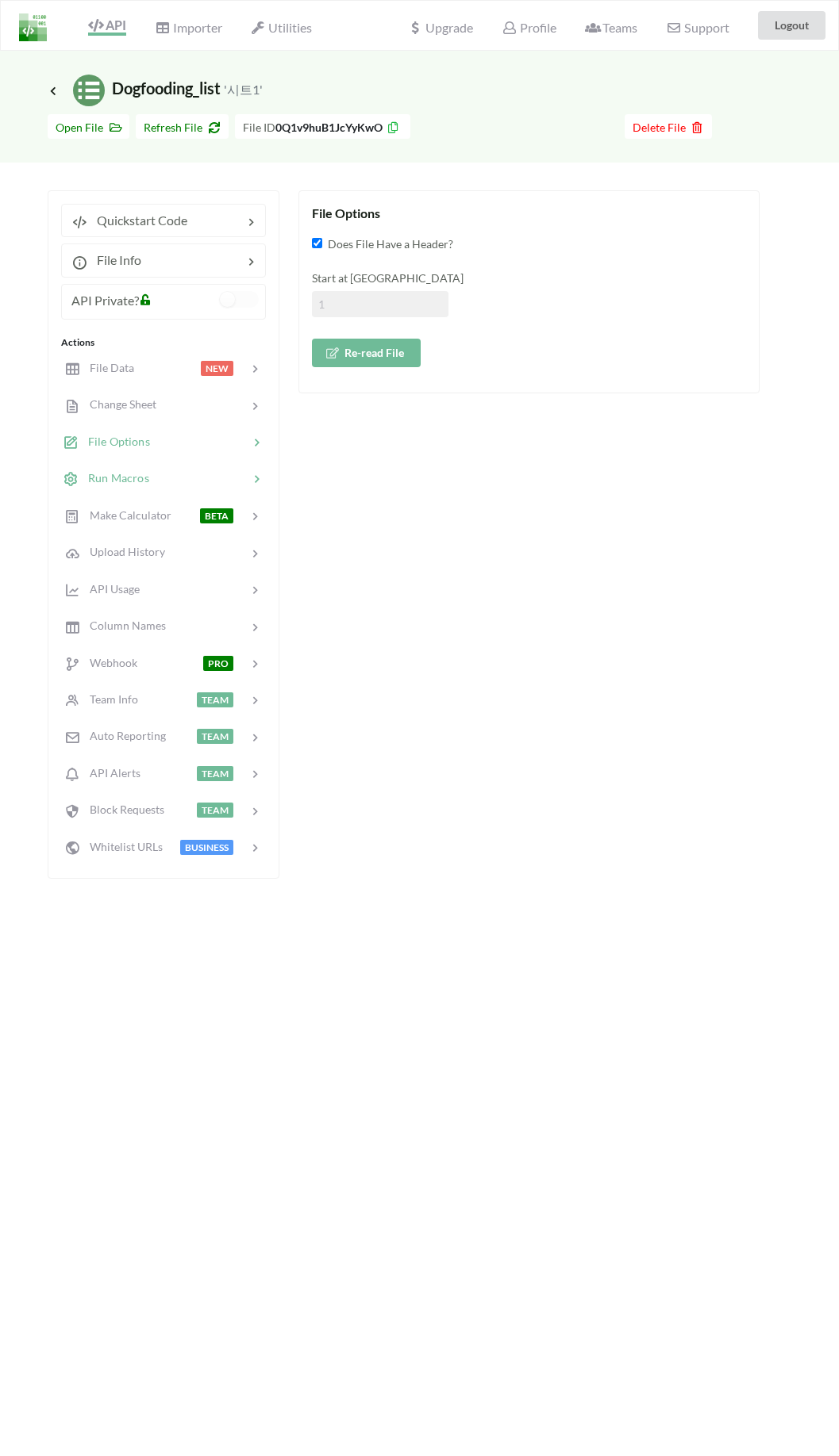
click at [190, 482] on div at bounding box center [198, 479] width 99 height 19
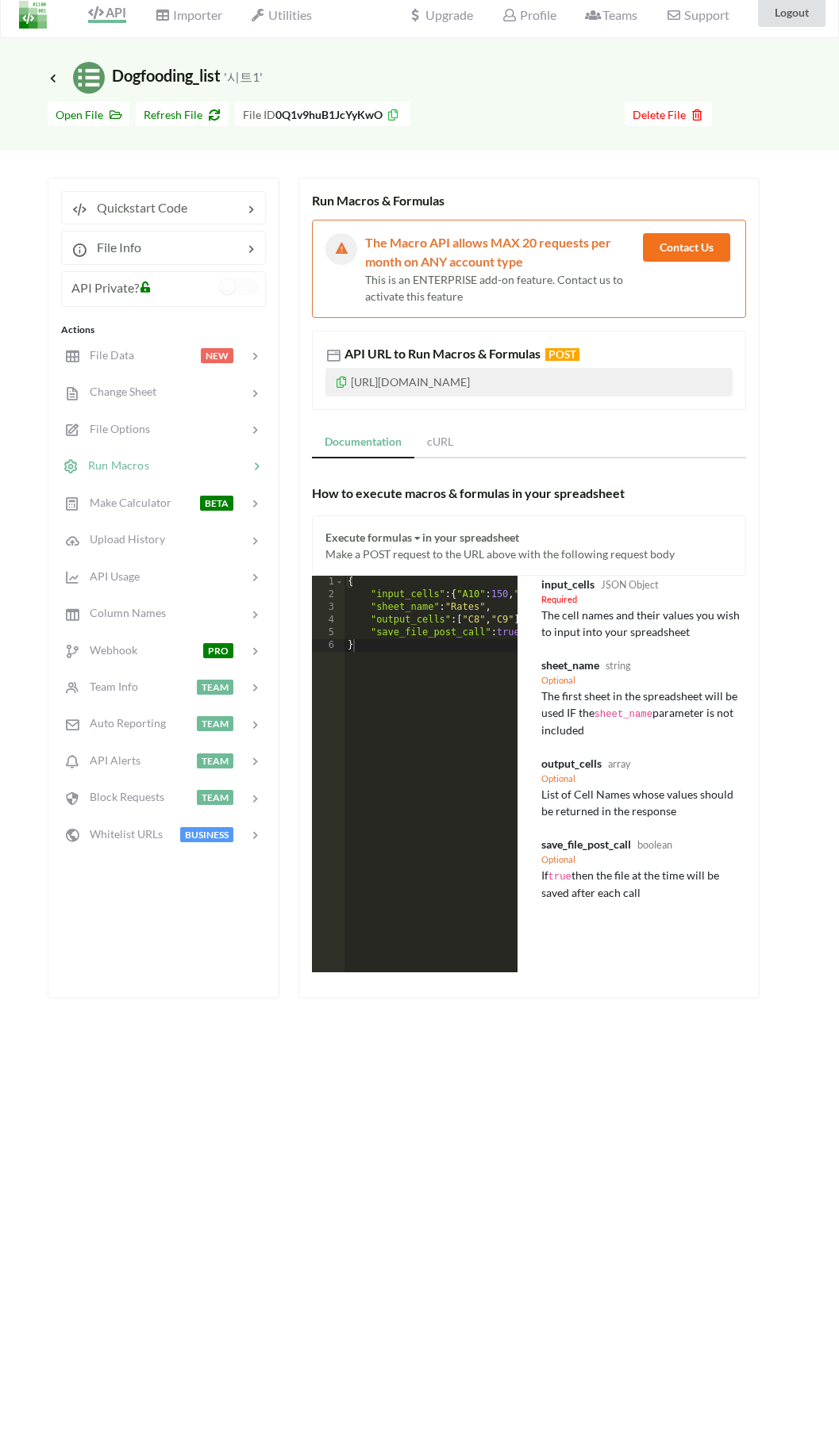
scroll to position [25, 0]
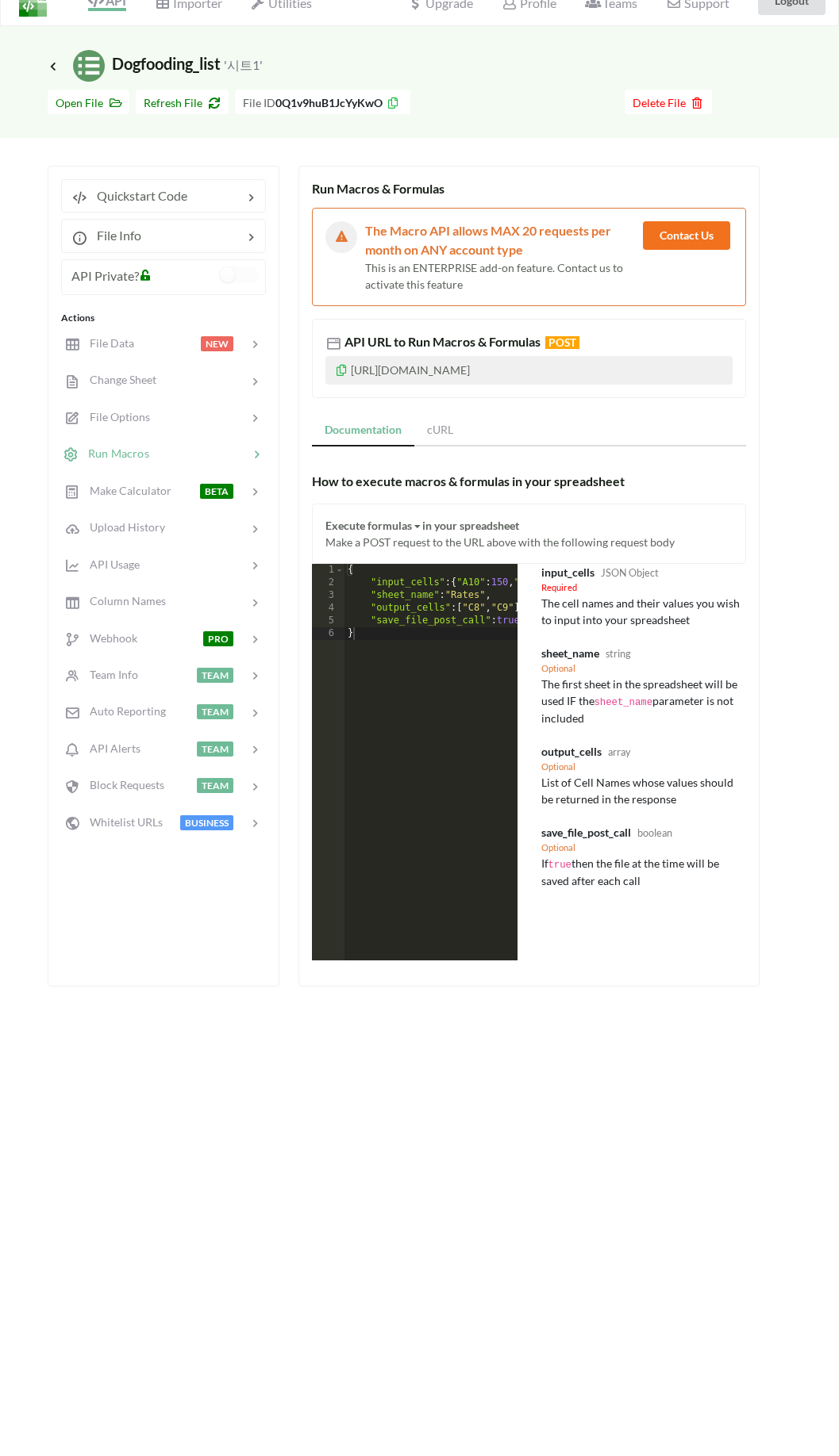
click at [438, 424] on link "cURL" at bounding box center [440, 430] width 52 height 31
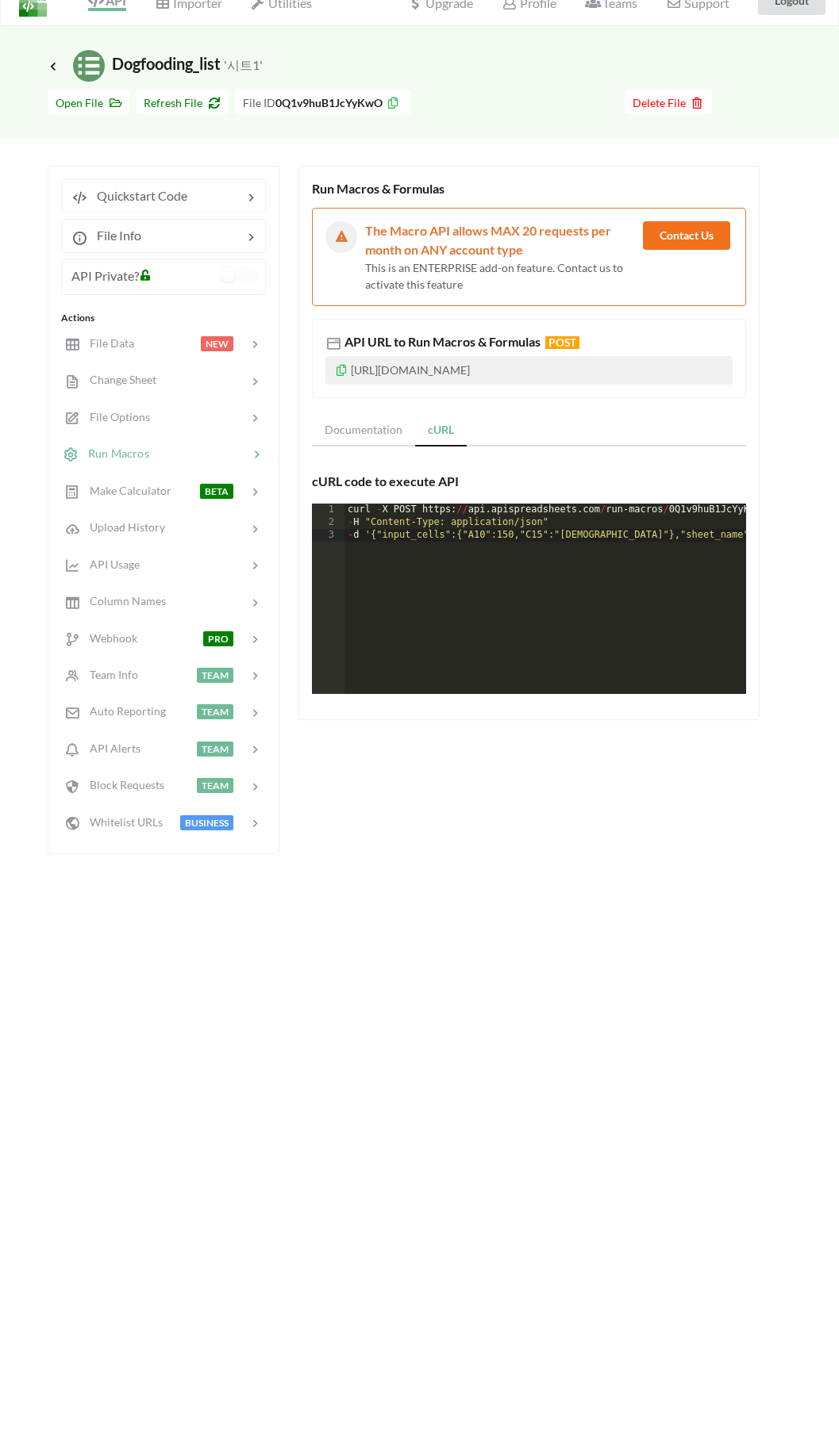
click at [389, 437] on link "Documentation" at bounding box center [364, 430] width 103 height 31
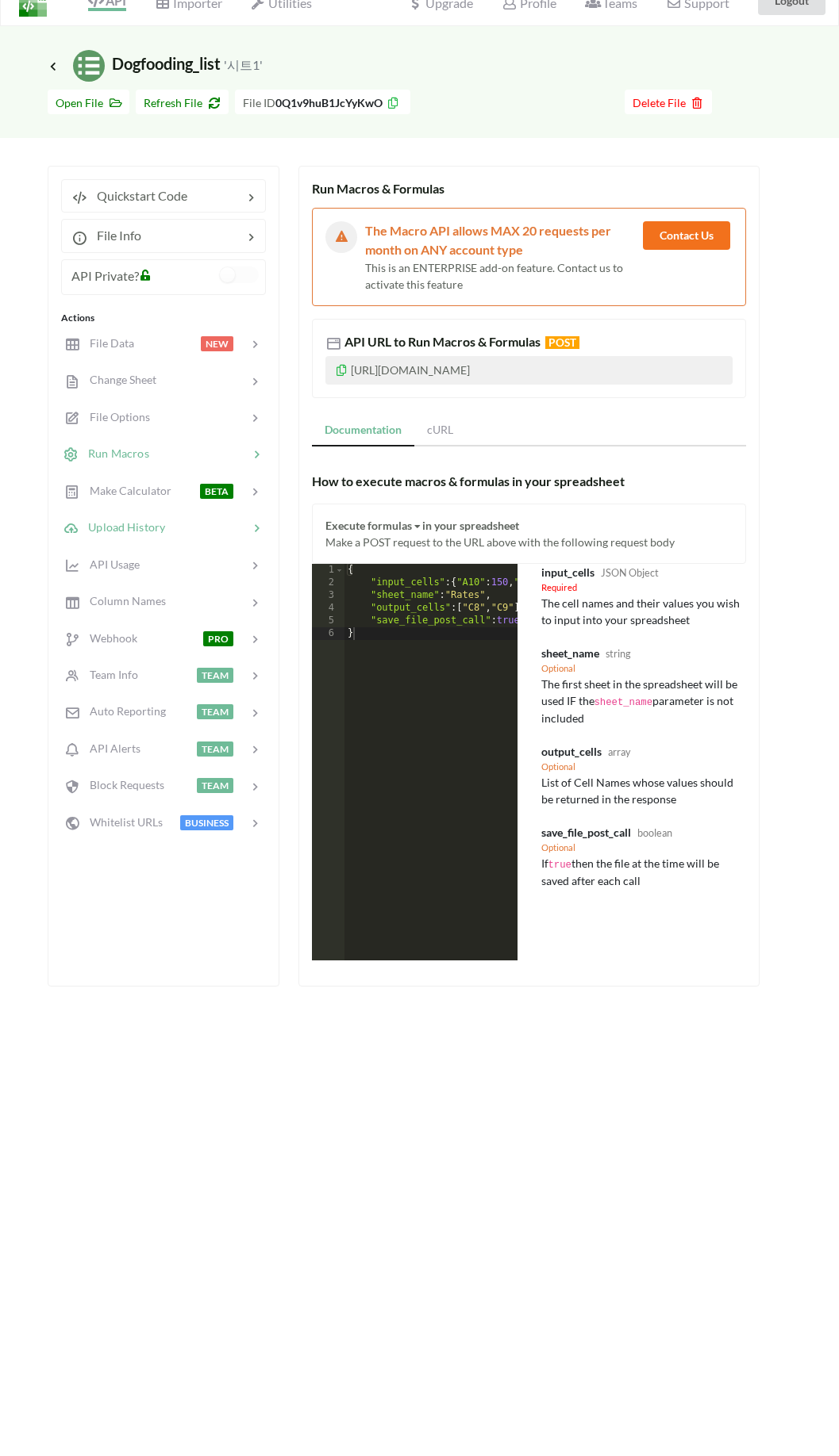
click at [254, 534] on icon at bounding box center [256, 528] width 16 height 16
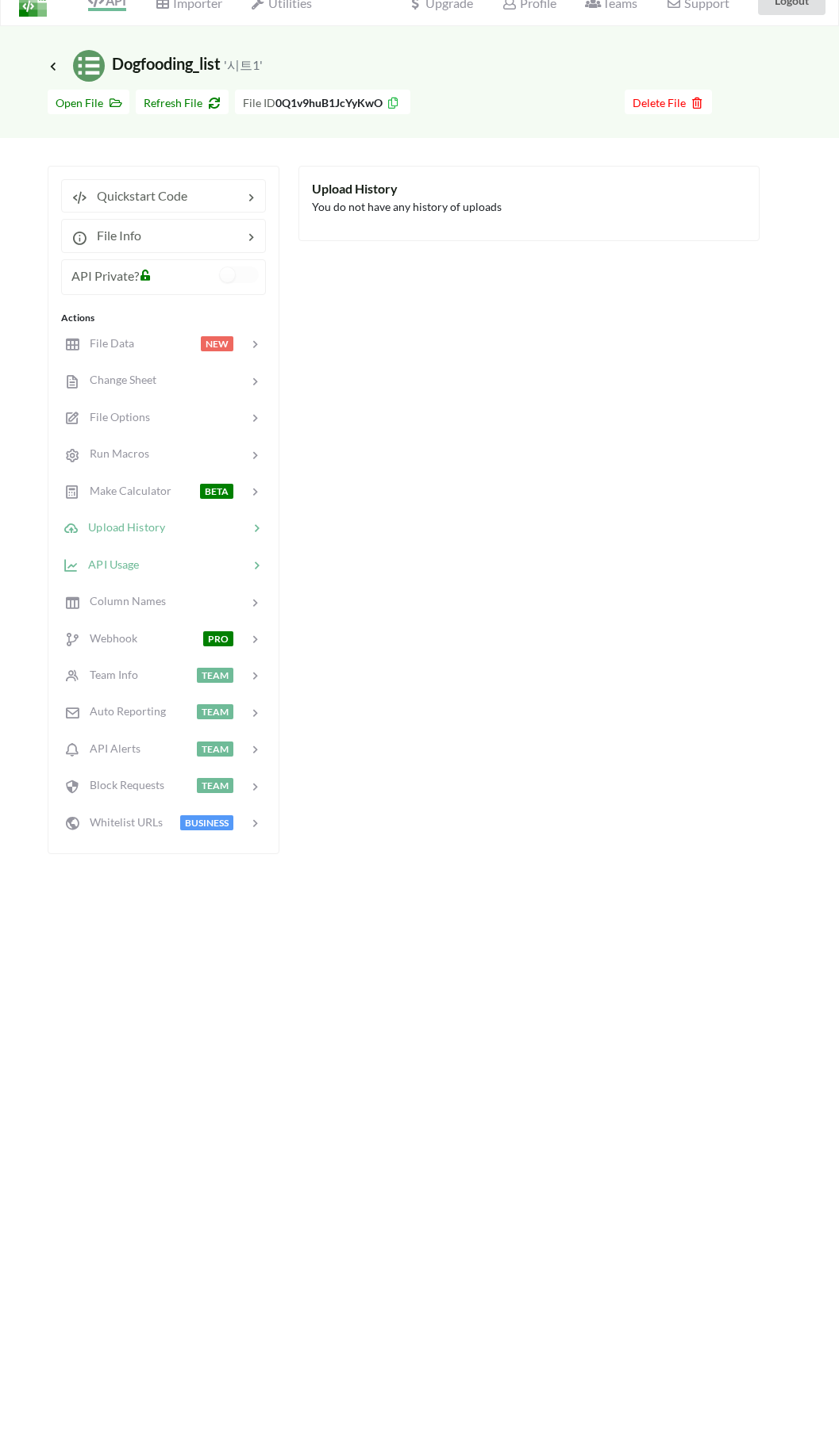
click at [249, 545] on div "API Usage" at bounding box center [163, 564] width 208 height 37
click at [251, 597] on icon at bounding box center [256, 601] width 16 height 16
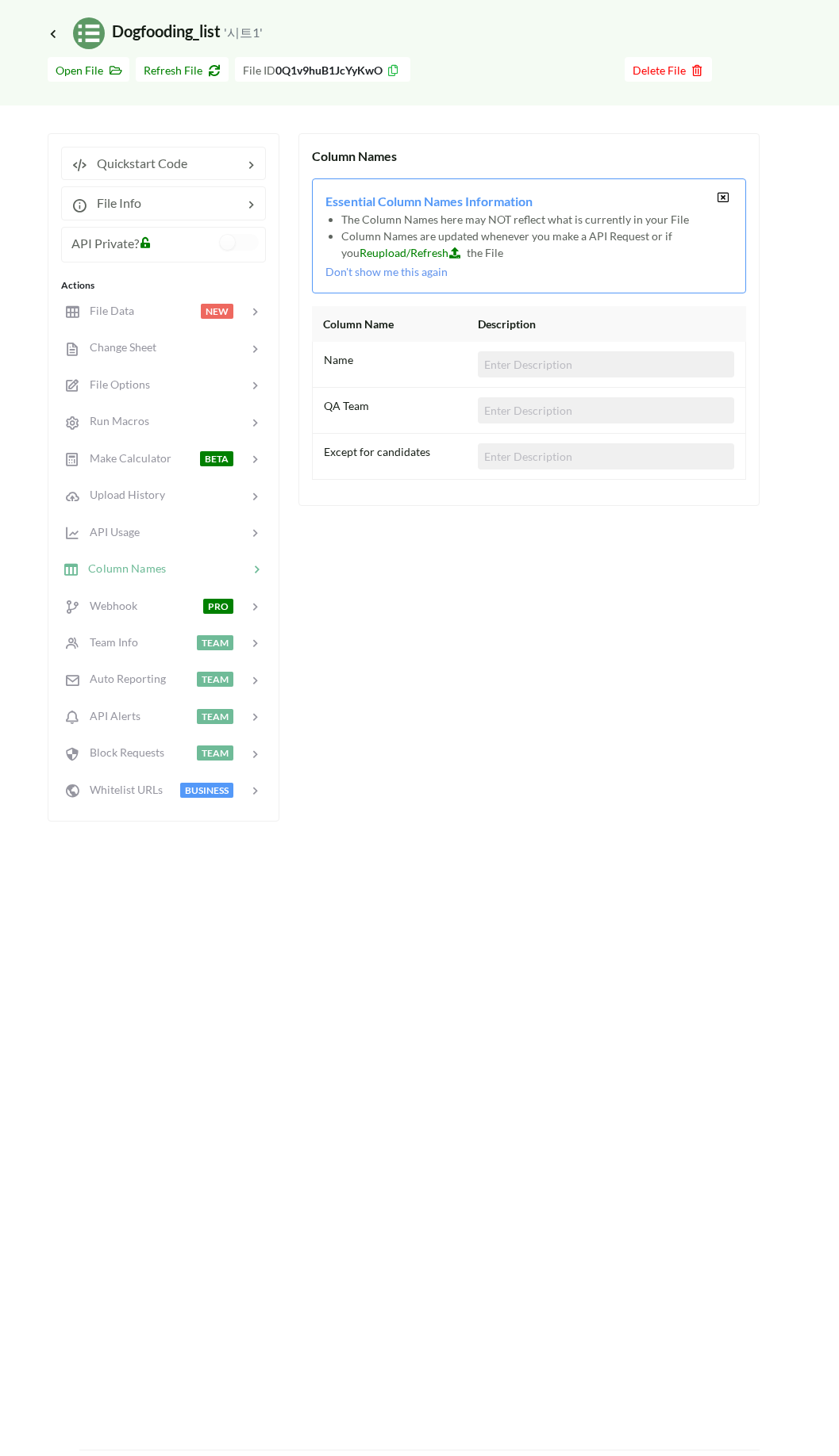
scroll to position [0, 0]
